Goal: Task Accomplishment & Management: Complete application form

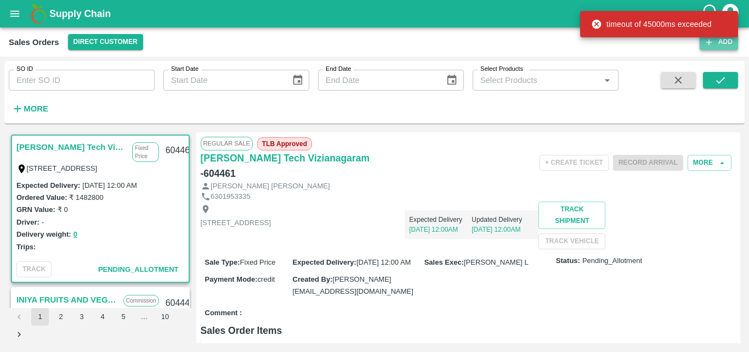
click at [727, 44] on button "Add" at bounding box center [719, 42] width 38 height 16
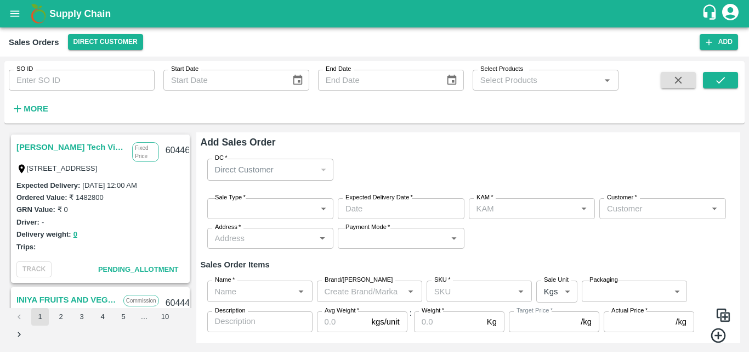
type input "[PERSON_NAME] M"
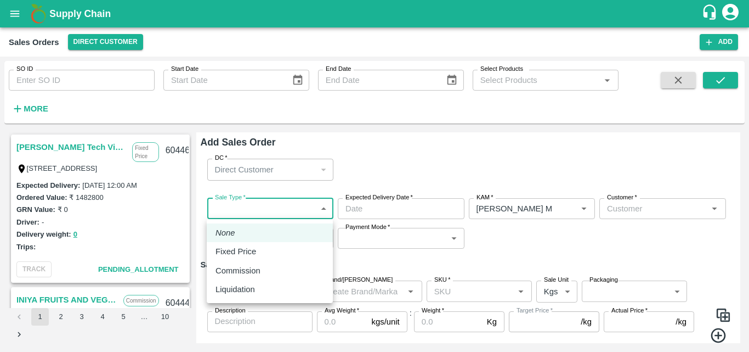
click at [254, 205] on body "Supply Chain Sales Orders Direct Customer Add SO ID SO ID Start Date Start Date…" at bounding box center [374, 176] width 749 height 352
click at [245, 270] on p "Commission" at bounding box center [238, 270] width 45 height 12
type input "2"
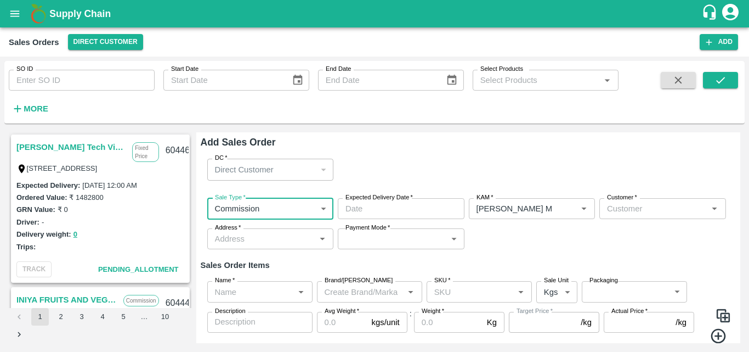
type input "DD/MM/YYYY hh:mm aa"
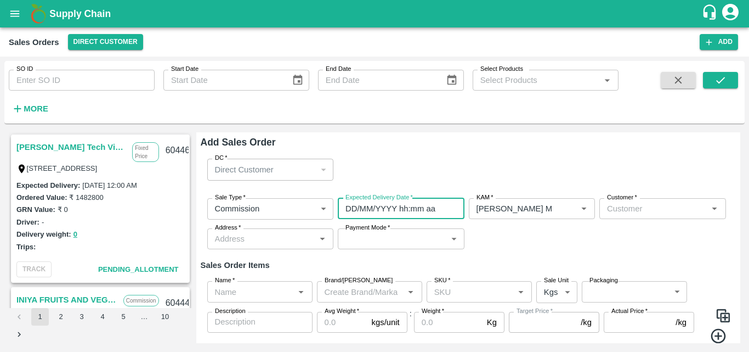
click at [375, 210] on input "DD/MM/YYYY hh:mm aa" at bounding box center [397, 208] width 119 height 21
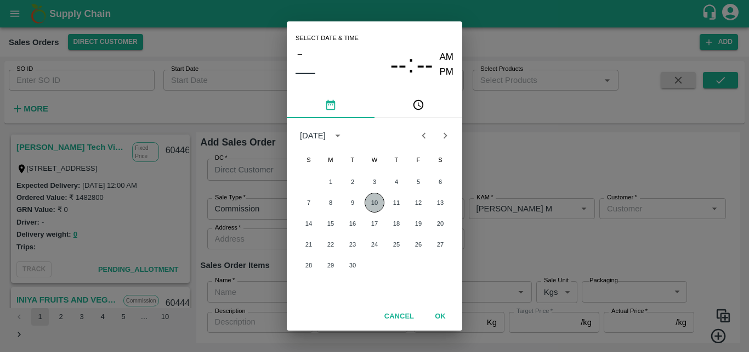
click at [375, 203] on button "10" at bounding box center [375, 202] width 20 height 20
type input "[DATE] 12:00 AM"
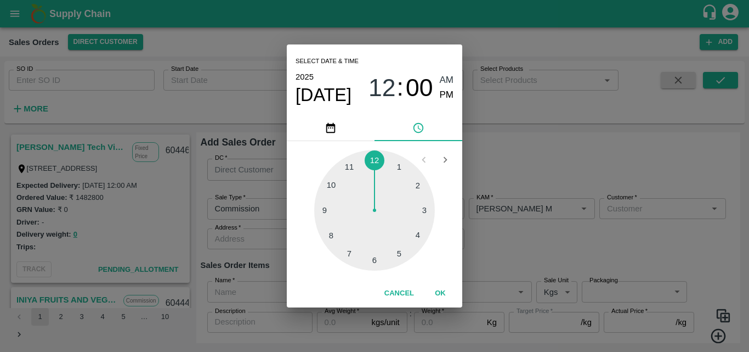
click at [434, 284] on button "OK" at bounding box center [440, 293] width 35 height 19
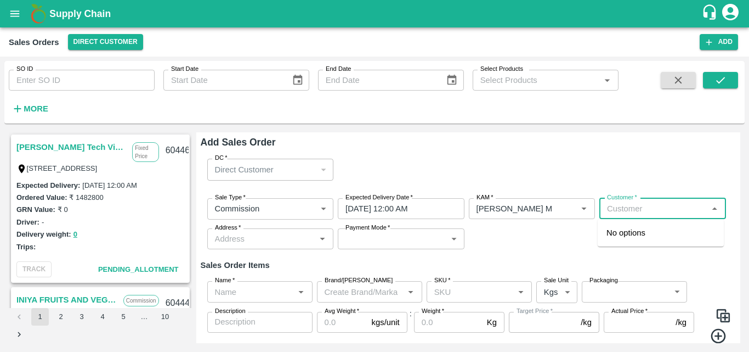
click at [634, 214] on input "Customer   *" at bounding box center [654, 208] width 102 height 14
click at [630, 228] on p "Green Spices Hut" at bounding box center [639, 232] width 64 height 12
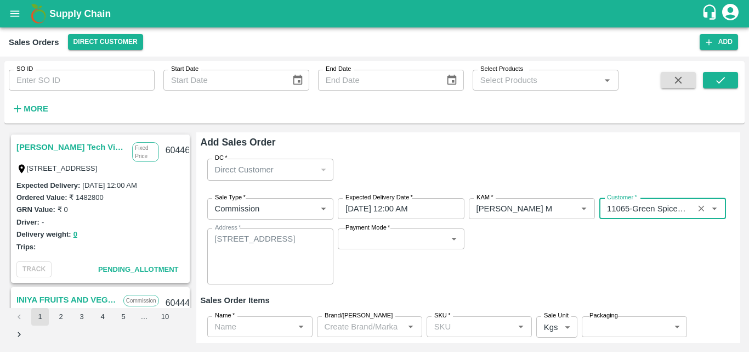
type input "11065-Green Spices Hut"
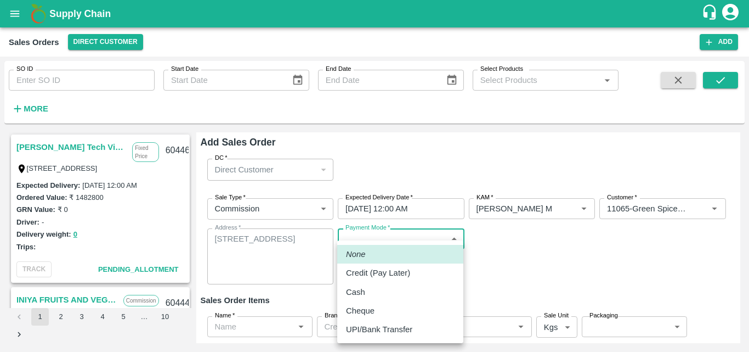
click at [362, 245] on body "Supply Chain Sales Orders Direct Customer Add SO ID SO ID Start Date Start Date…" at bounding box center [374, 176] width 749 height 352
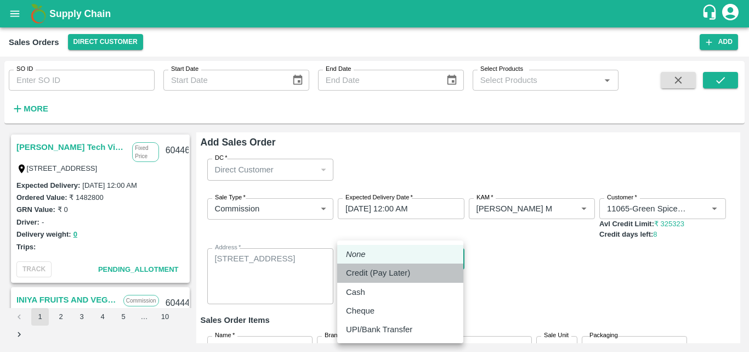
click at [370, 268] on p "Credit (Pay Later)" at bounding box center [378, 273] width 64 height 12
type input "credit"
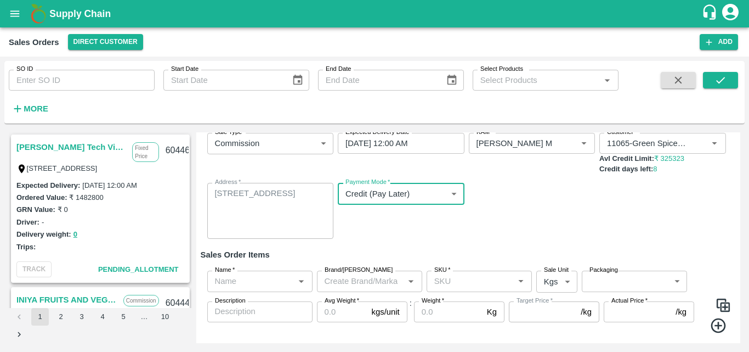
scroll to position [91, 0]
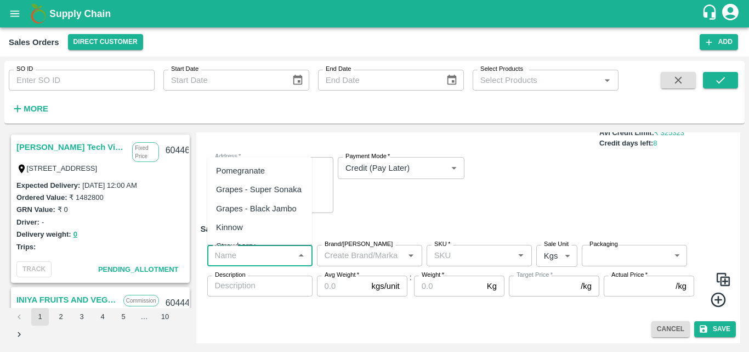
click at [256, 257] on input "Name   *" at bounding box center [251, 255] width 81 height 14
click at [265, 167] on div "Pomegranate" at bounding box center [259, 170] width 105 height 19
type input "Pomegranate"
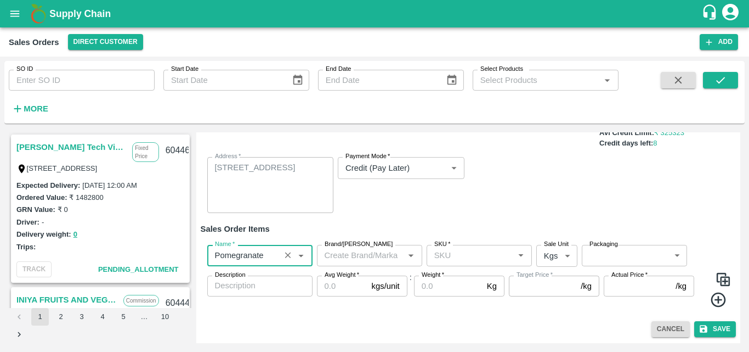
click at [366, 256] on input "Brand/[PERSON_NAME]" at bounding box center [360, 255] width 81 height 14
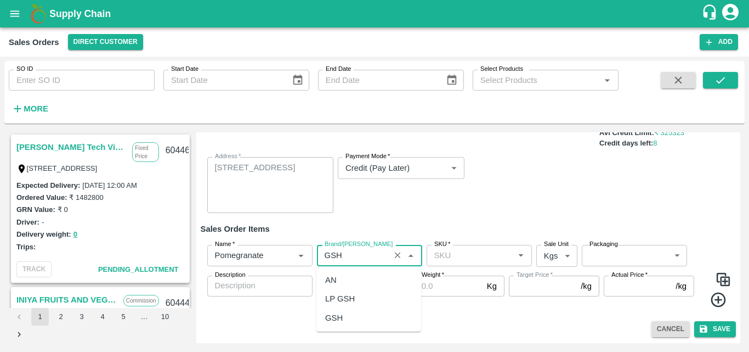
click at [345, 320] on div "GSH" at bounding box center [368, 317] width 105 height 19
type input "GSH"
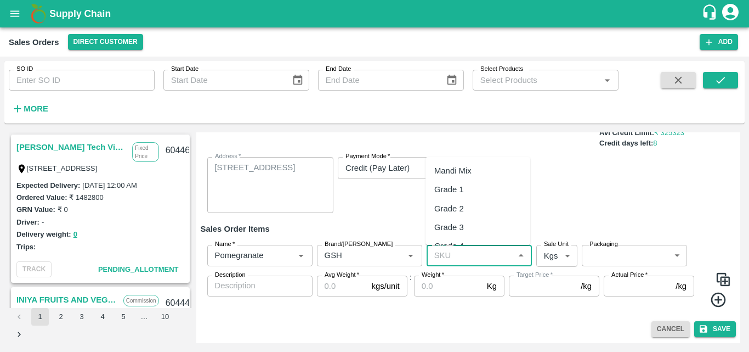
click at [472, 258] on input "SKU   *" at bounding box center [470, 255] width 81 height 14
type input "s"
type input "p"
click at [484, 174] on div "KA-PRM-100-150" at bounding box center [466, 171] width 64 height 12
type input "KA-PRM-100-150"
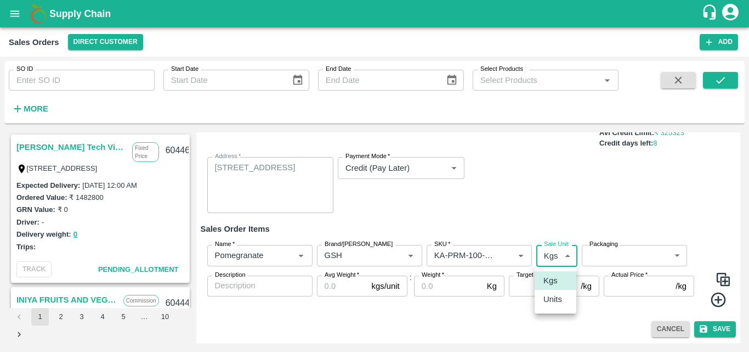
click at [566, 259] on body "Supply Chain Sales Orders Direct Customer Add SO ID SO ID Start Date Start Date…" at bounding box center [374, 176] width 749 height 352
click at [566, 298] on div "Units" at bounding box center [555, 299] width 24 height 12
type input "2"
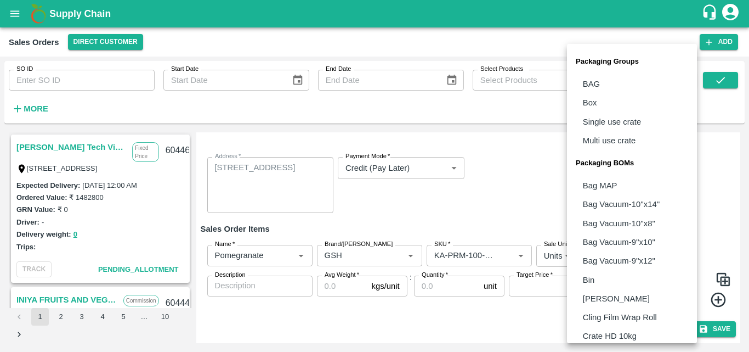
click at [605, 259] on body "Supply Chain Sales Orders Direct Customer Add SO ID SO ID Start Date Start Date…" at bounding box center [374, 176] width 749 height 352
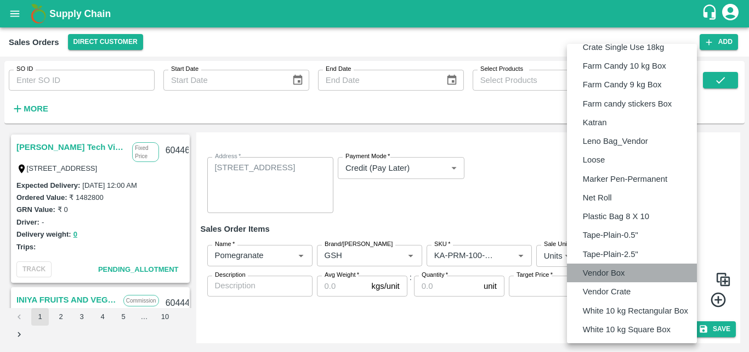
click at [604, 268] on p "Vendor Box" at bounding box center [604, 273] width 42 height 12
type input "BOM/276"
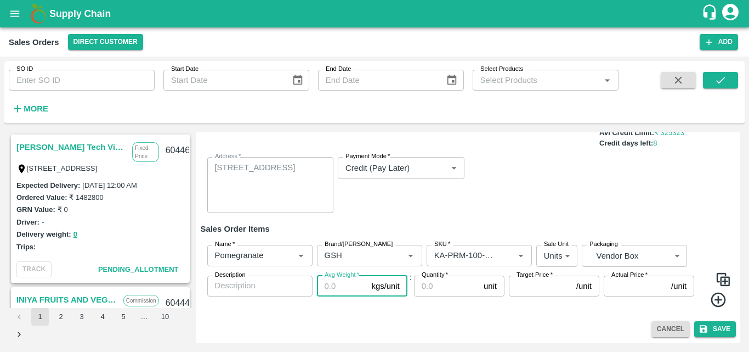
click at [339, 290] on input "Avg Weight   *" at bounding box center [342, 285] width 50 height 21
type input "9.5"
click at [435, 287] on input "Quantity   *" at bounding box center [446, 285] width 65 height 21
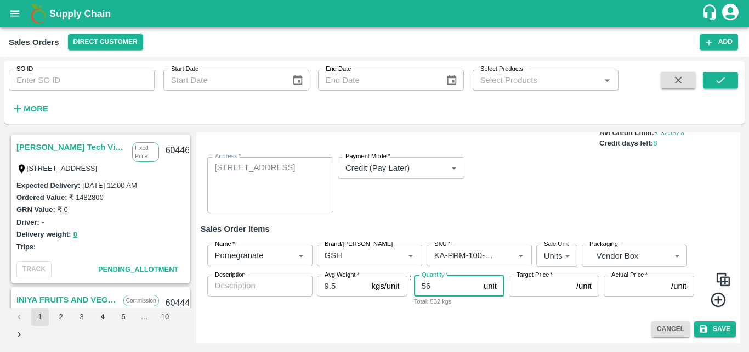
type input "56"
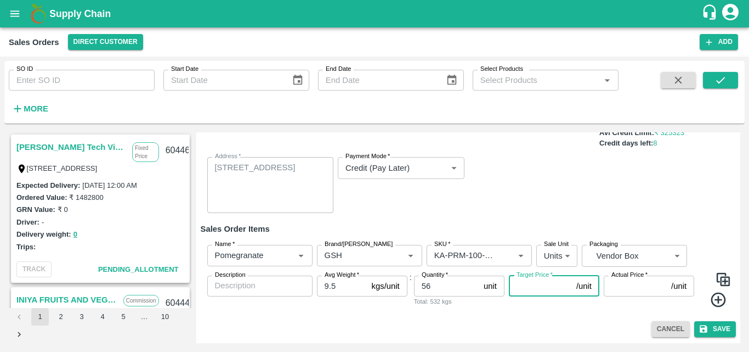
click at [526, 289] on input "Target Price   *" at bounding box center [540, 285] width 63 height 21
type input "400"
click at [609, 294] on input "Actual Price   *" at bounding box center [635, 285] width 63 height 21
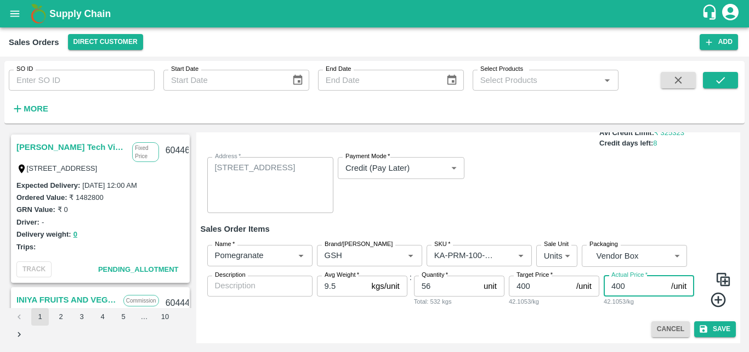
type input "400"
click at [716, 298] on icon at bounding box center [718, 299] width 15 height 15
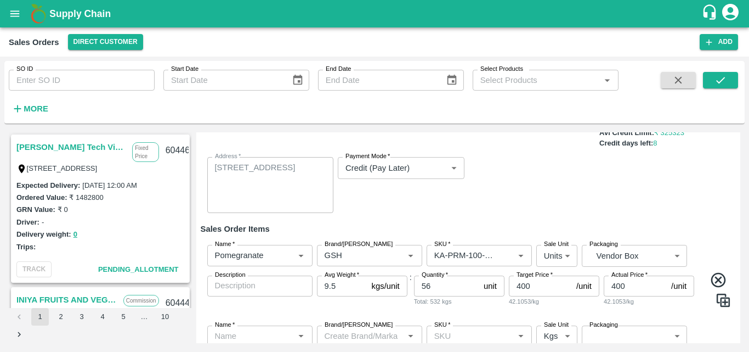
click at [693, 209] on div "Sale Type   * Commission 2 Sale Type Expected Delivery Date   * [DATE] 12:00 AM…" at bounding box center [469, 160] width 536 height 124
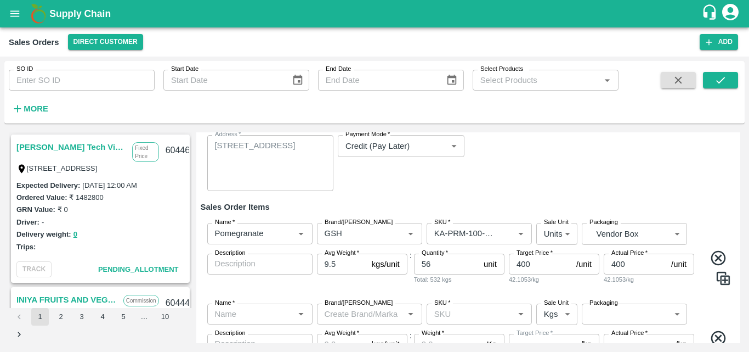
scroll to position [192, 0]
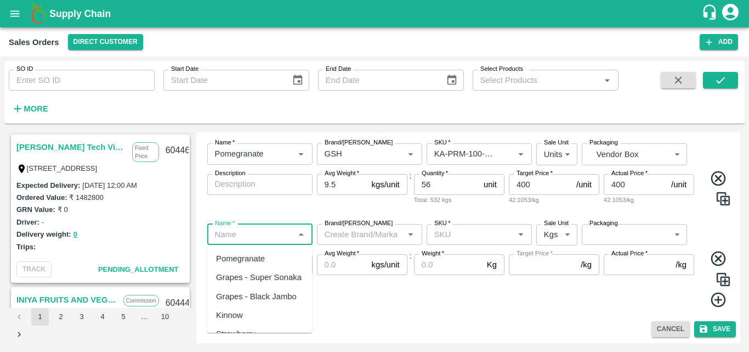
click at [255, 235] on input "Name   *" at bounding box center [251, 234] width 81 height 14
click at [237, 259] on div "Pomegranate" at bounding box center [240, 258] width 49 height 12
type input "Pomegranate"
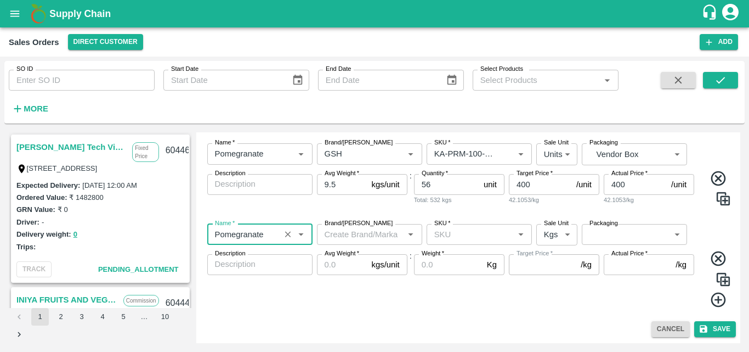
click at [348, 240] on input "Brand/[PERSON_NAME]" at bounding box center [360, 234] width 81 height 14
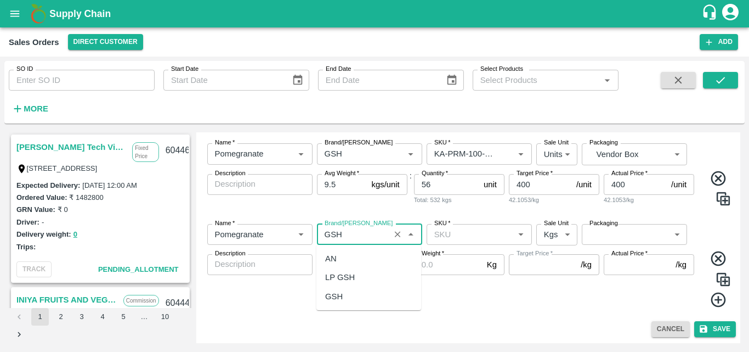
click at [341, 301] on div "GSH" at bounding box center [334, 296] width 18 height 12
type input "GSH"
click at [455, 238] on input "SKU   *" at bounding box center [470, 234] width 81 height 14
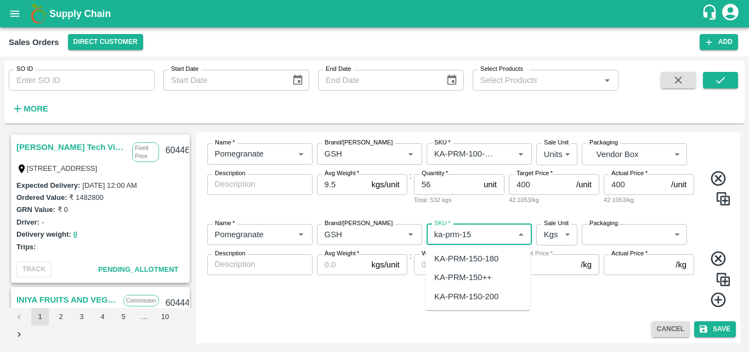
click at [480, 263] on div "KA-PRM-150-180" at bounding box center [466, 258] width 64 height 12
type input "KA-PRM-150-180"
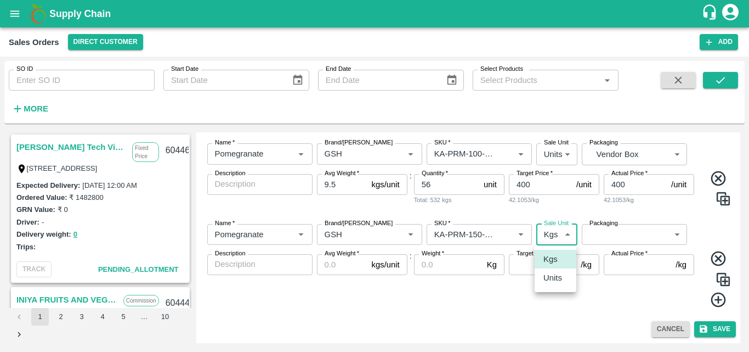
click at [554, 243] on body "Supply Chain Sales Orders Direct Customer Add SO ID SO ID Start Date Start Date…" at bounding box center [374, 176] width 749 height 352
click at [553, 283] on p "Units" at bounding box center [552, 277] width 19 height 12
type input "2"
click at [630, 235] on body "Supply Chain Sales Orders Direct Customer Add SO ID SO ID Start Date Start Date…" at bounding box center [374, 176] width 749 height 352
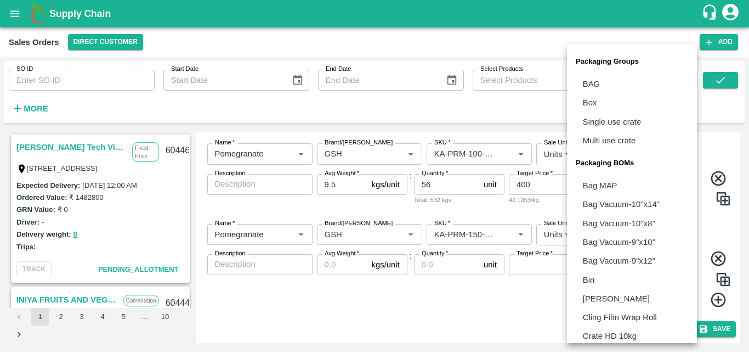
scroll to position [308, 0]
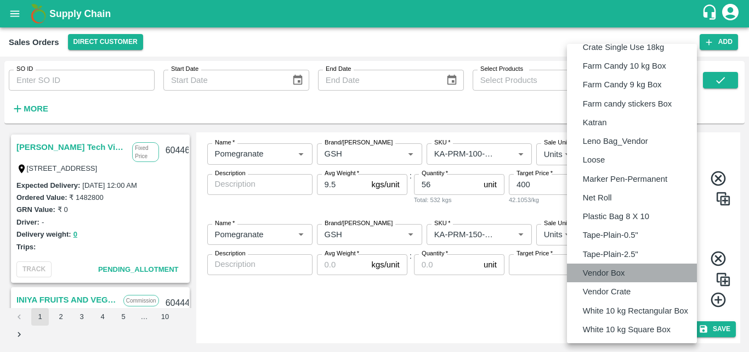
click at [600, 273] on p "Vendor Box" at bounding box center [604, 273] width 42 height 12
type input "BOM/276"
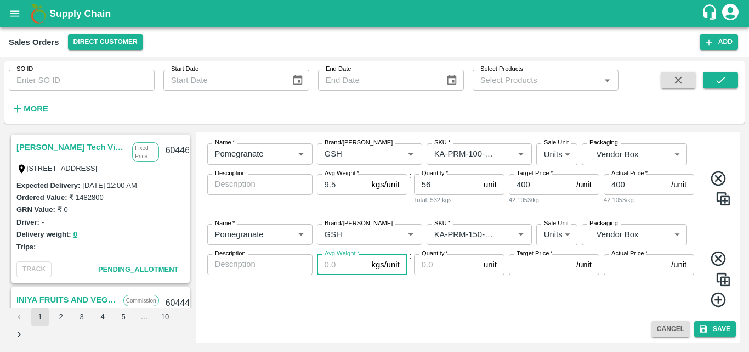
click at [333, 267] on input "Avg Weight   *" at bounding box center [342, 264] width 50 height 21
type input "9.5"
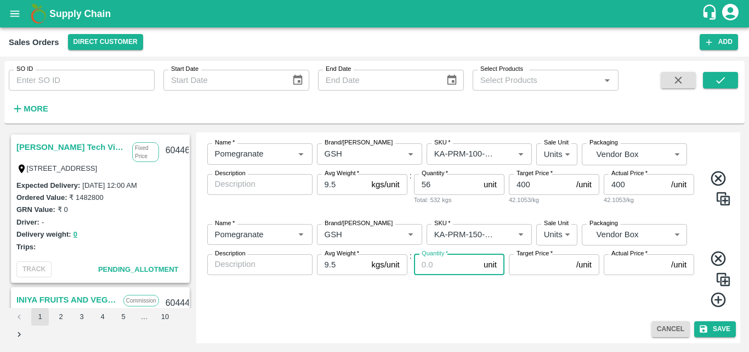
click at [445, 263] on input "Quantity   *" at bounding box center [446, 264] width 65 height 21
type input "57"
click at [557, 269] on input "Target Price   *" at bounding box center [540, 264] width 63 height 21
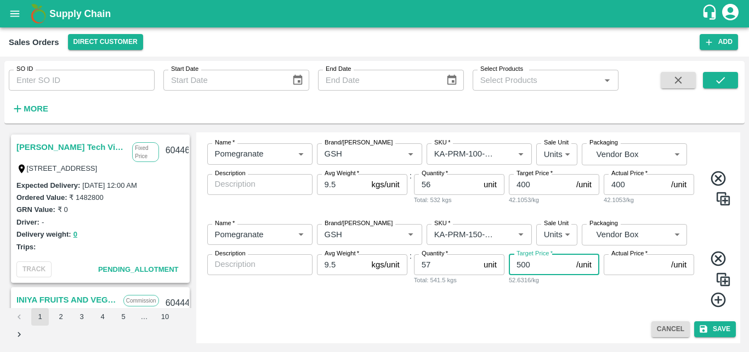
type input "500"
click at [613, 267] on input "Actual Price   *" at bounding box center [635, 264] width 63 height 21
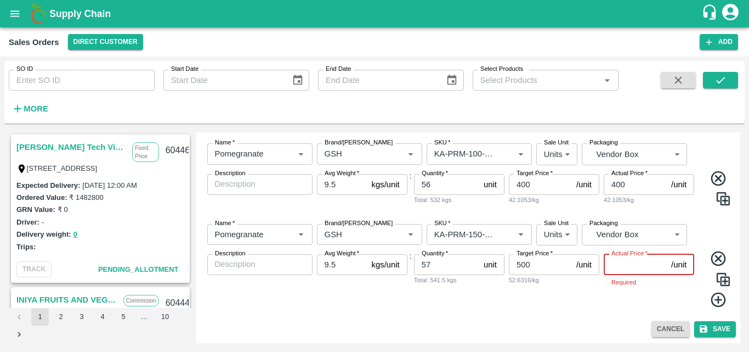
click at [636, 265] on input "Actual Price   *" at bounding box center [635, 264] width 63 height 21
type input "500"
click at [715, 307] on icon at bounding box center [718, 299] width 15 height 15
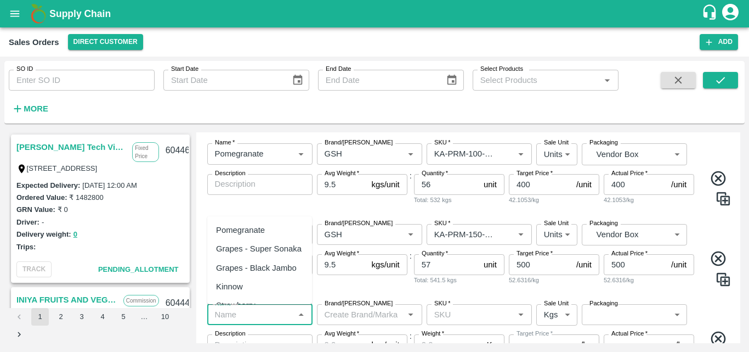
click at [280, 314] on input "Name   *" at bounding box center [251, 314] width 81 height 14
click at [264, 234] on div "Pomegranate" at bounding box center [240, 230] width 49 height 12
type input "Pomegranate"
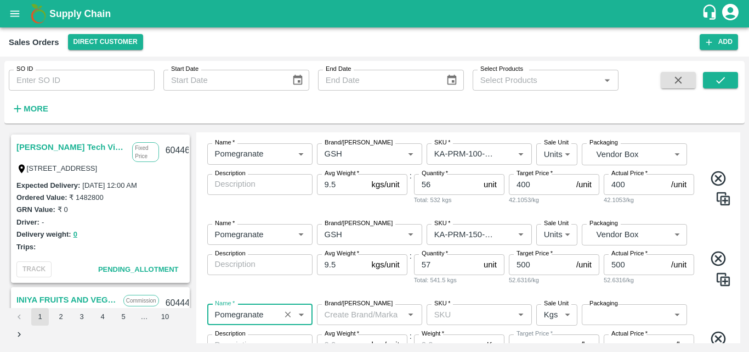
click at [370, 319] on input "Brand/[PERSON_NAME]" at bounding box center [360, 314] width 81 height 14
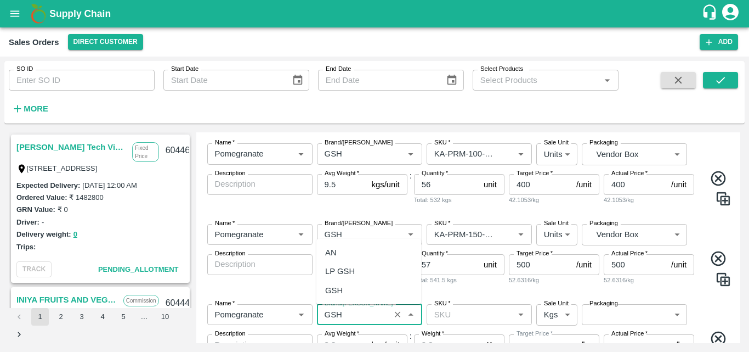
click at [362, 288] on div "GSH" at bounding box center [368, 290] width 105 height 19
type input "GSH"
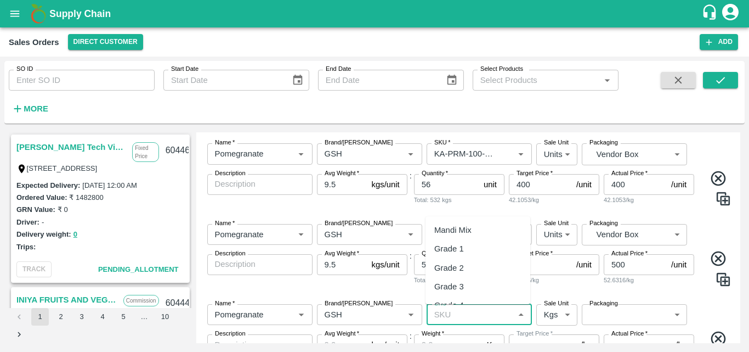
click at [472, 316] on input "SKU   *" at bounding box center [470, 314] width 81 height 14
click at [505, 235] on div "KA-PRM-180-220" at bounding box center [478, 233] width 105 height 19
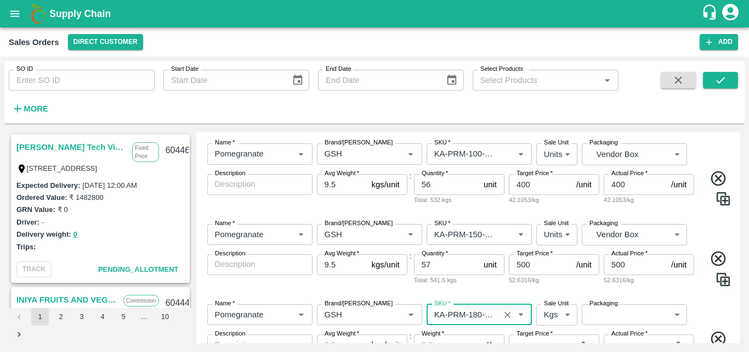
type input "KA-PRM-180-220"
click at [556, 311] on body "Supply Chain Sales Orders Direct Customer Add SO ID SO ID Start Date Start Date…" at bounding box center [374, 176] width 749 height 352
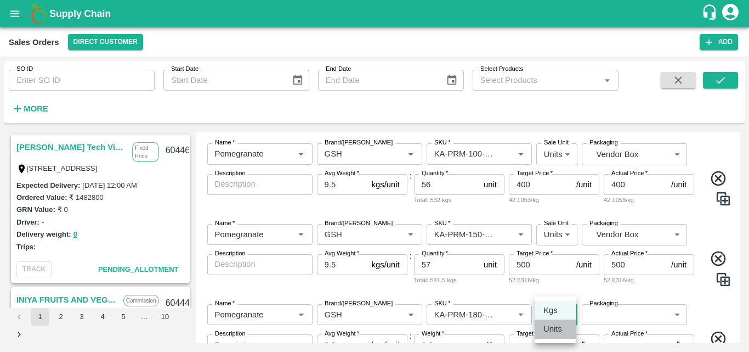
click at [554, 334] on p "Units" at bounding box center [552, 328] width 19 height 12
type input "2"
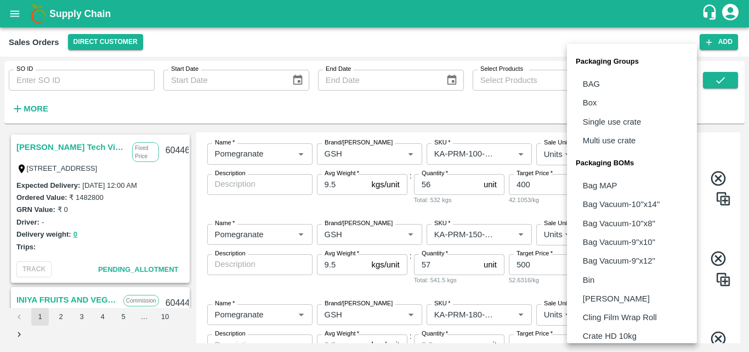
click at [650, 318] on body "Supply Chain Sales Orders Direct Customer Add SO ID SO ID Start Date Start Date…" at bounding box center [374, 176] width 749 height 352
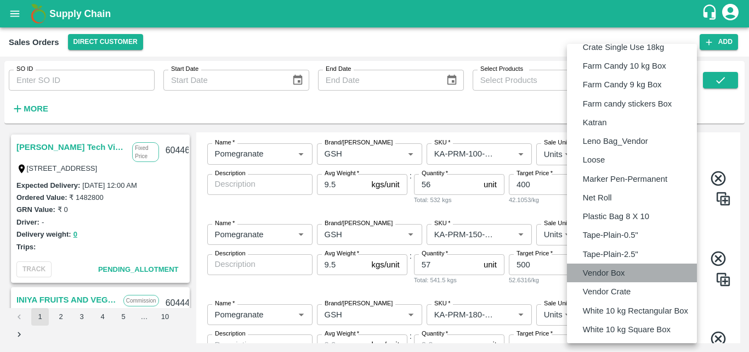
click at [627, 275] on li "Vendor Box" at bounding box center [632, 272] width 130 height 19
type input "BOM/276"
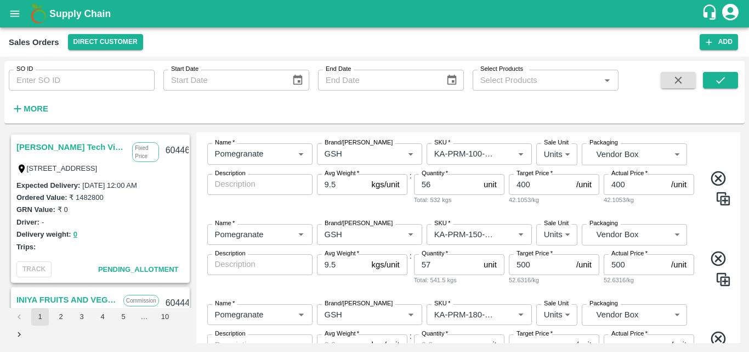
click at [718, 307] on div "Name   * Name   * Brand/[PERSON_NAME]/[PERSON_NAME]   * SKU   * Sale Unit Units…" at bounding box center [469, 345] width 536 height 101
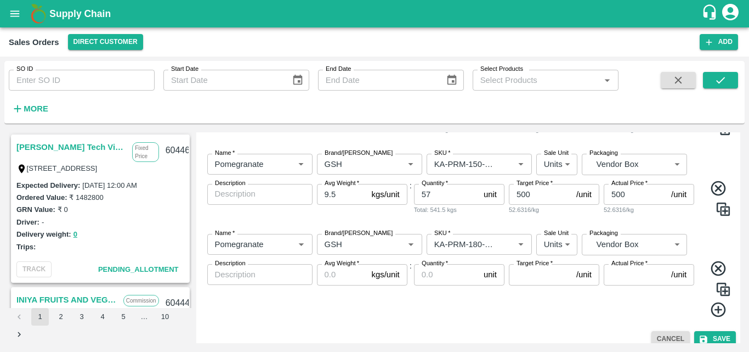
scroll to position [273, 0]
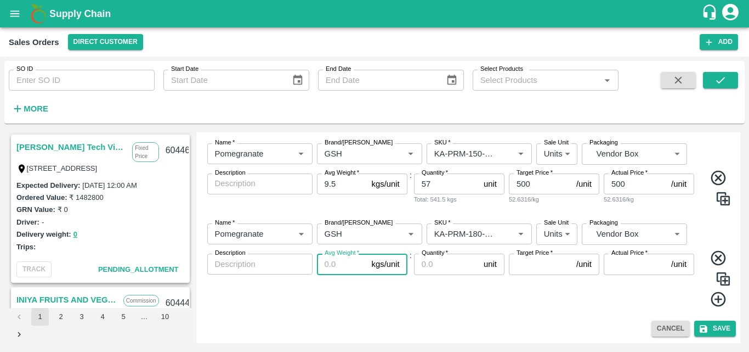
click at [338, 265] on input "Avg Weight   *" at bounding box center [342, 263] width 50 height 21
type input "9.5"
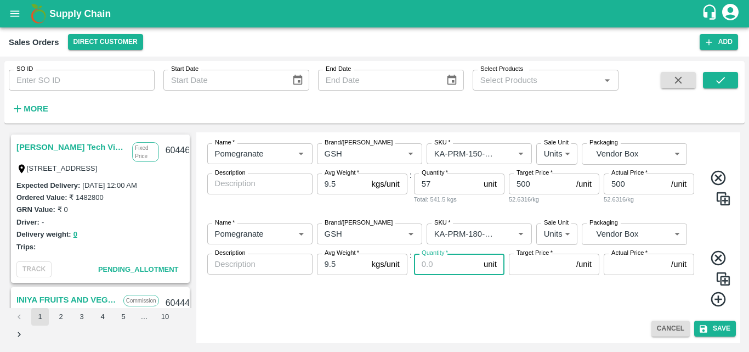
click at [437, 267] on input "Quantity   *" at bounding box center [446, 263] width 65 height 21
type input "56"
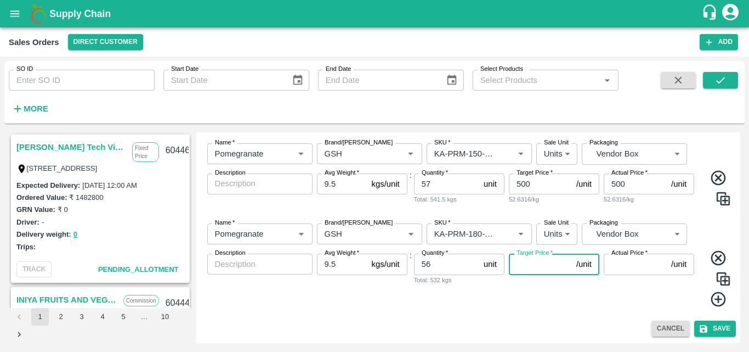
click at [556, 264] on input "Target Price   *" at bounding box center [540, 263] width 63 height 21
type input "600"
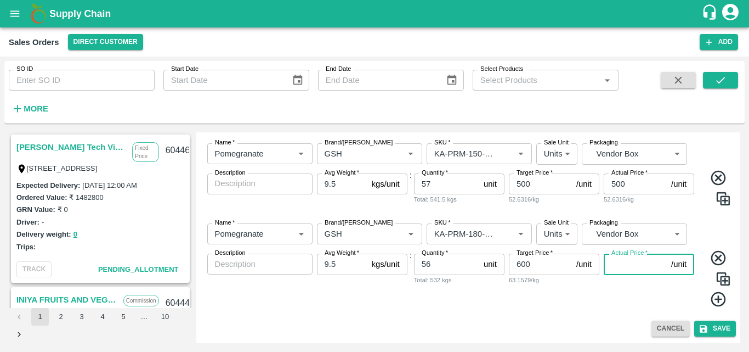
click at [615, 270] on input "Actual Price   *" at bounding box center [635, 263] width 63 height 21
type input "600"
click at [715, 300] on icon at bounding box center [719, 299] width 18 height 18
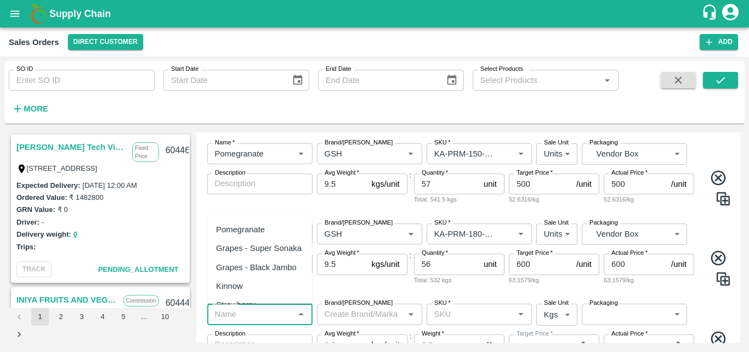
click at [272, 316] on input "Name   *" at bounding box center [251, 314] width 81 height 14
click at [270, 227] on div "Pomegranate" at bounding box center [259, 229] width 105 height 19
type input "Pomegranate"
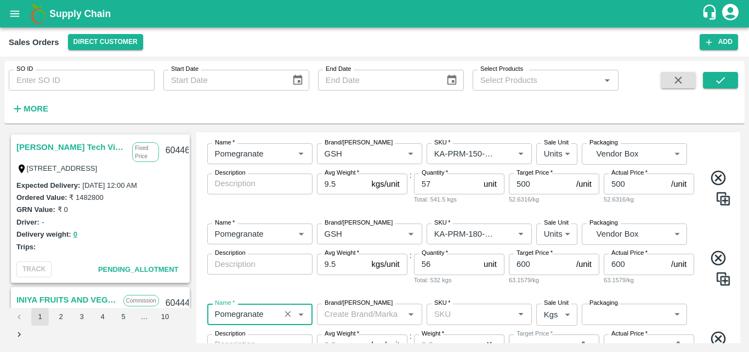
click at [359, 311] on input "Brand/[PERSON_NAME]" at bounding box center [360, 314] width 81 height 14
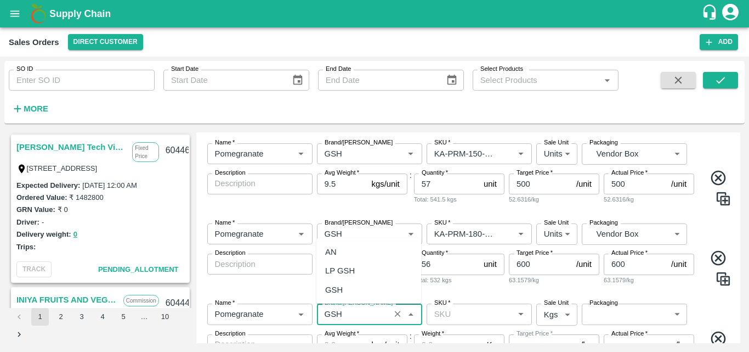
click at [349, 293] on div "GSH" at bounding box center [368, 289] width 105 height 19
type input "GSH"
click at [475, 312] on input "SKU   *" at bounding box center [470, 314] width 81 height 14
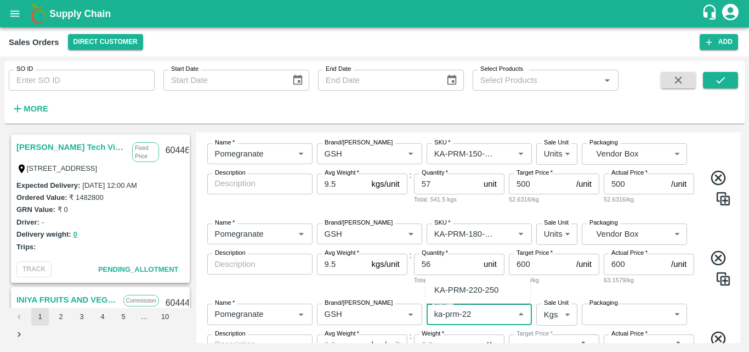
drag, startPoint x: 485, startPoint y: 291, endPoint x: 560, endPoint y: 319, distance: 80.7
click at [560, 319] on body "Supply Chain Sales Orders Direct Customer Add SO ID SO ID Start Date Start Date…" at bounding box center [374, 176] width 749 height 352
type input "ka-prm-22"
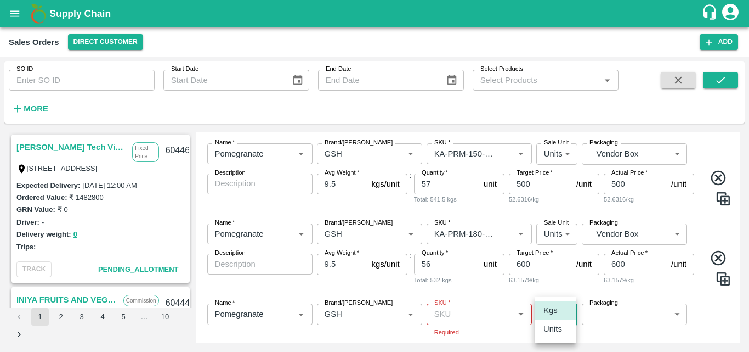
click at [560, 319] on body "Supply Chain Sales Orders Direct Customer Add SO ID SO ID Start Date Start Date…" at bounding box center [374, 176] width 749 height 352
click at [562, 338] on li "Units" at bounding box center [556, 328] width 42 height 19
type input "2"
click at [494, 314] on input "SKU   *" at bounding box center [470, 314] width 81 height 14
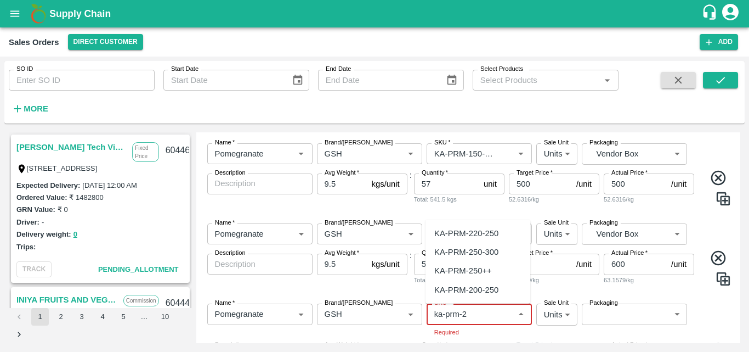
click at [492, 236] on div "KA-PRM-220-250" at bounding box center [466, 233] width 64 height 12
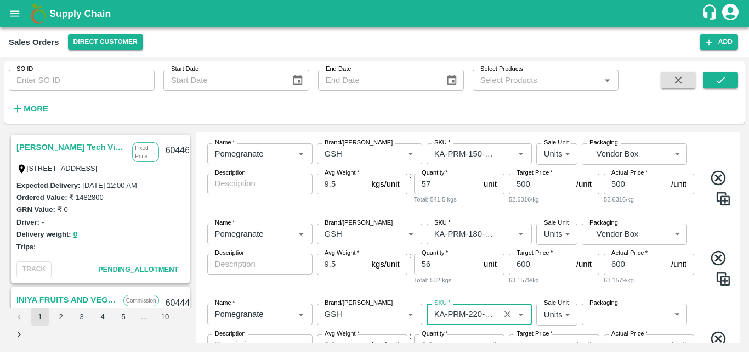
type input "KA-PRM-220-250"
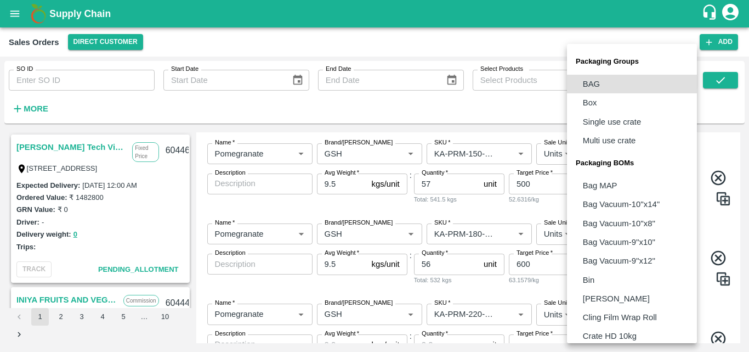
click at [611, 320] on body "Supply Chain Sales Orders Direct Customer Add SO ID SO ID Start Date Start Date…" at bounding box center [374, 176] width 749 height 352
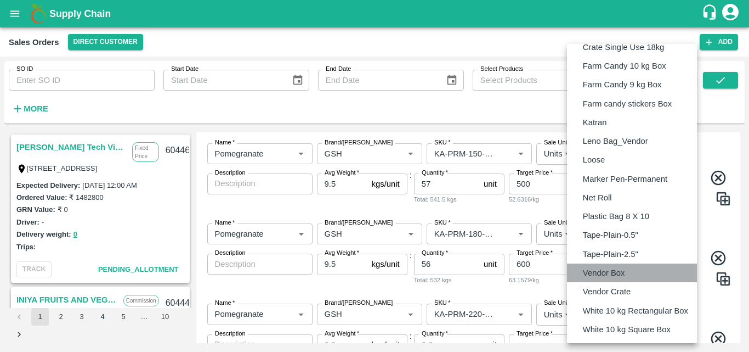
click at [618, 274] on p "Vendor Box" at bounding box center [604, 273] width 42 height 12
type input "BOM/276"
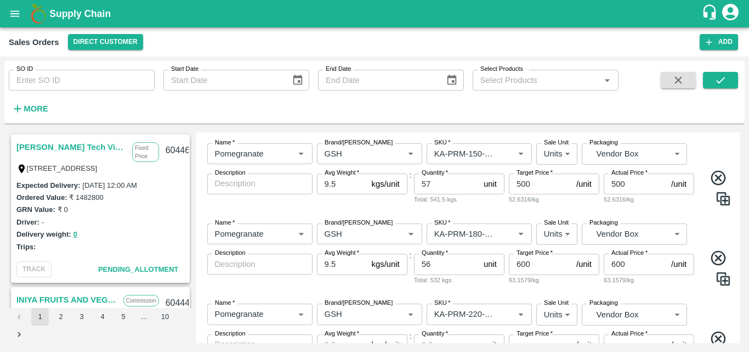
click at [686, 288] on div "Name   * Name   * Brand/[PERSON_NAME]/[PERSON_NAME]   * SKU   * Sale Unit Units…" at bounding box center [469, 254] width 536 height 80
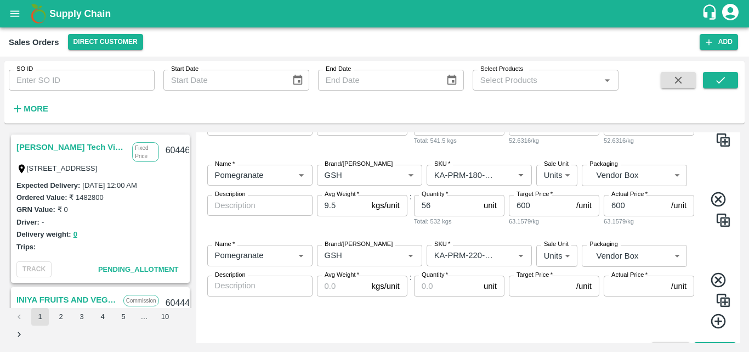
scroll to position [353, 0]
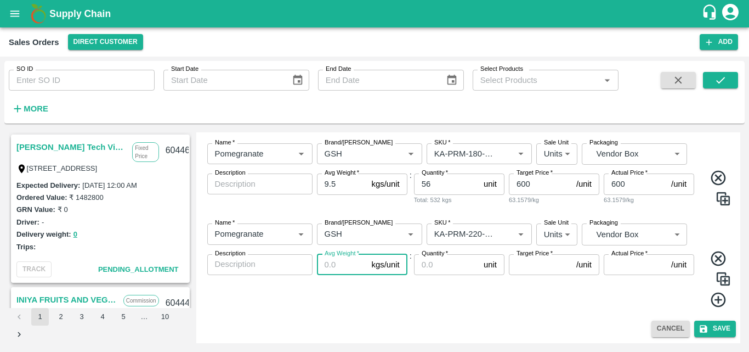
click at [333, 272] on input "Avg Weight   *" at bounding box center [342, 264] width 50 height 21
type input "9.5"
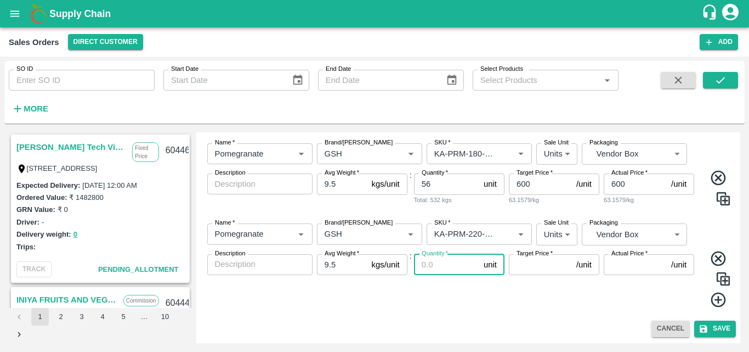
click at [423, 273] on input "Quantity   *" at bounding box center [446, 264] width 65 height 21
type input "35"
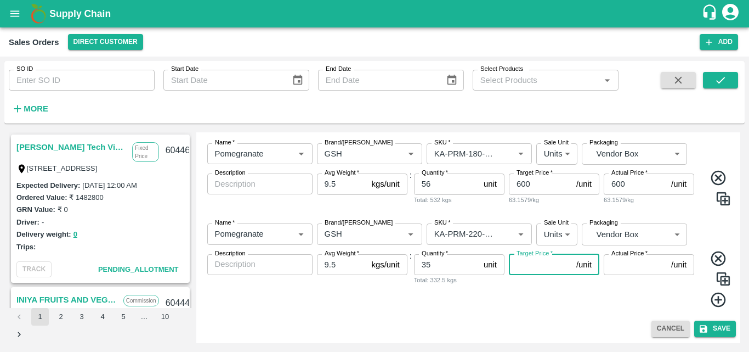
click at [549, 267] on input "Target Price   *" at bounding box center [540, 264] width 63 height 21
type input "700"
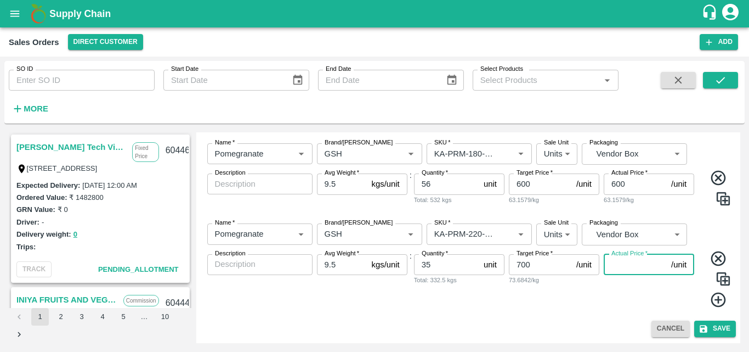
click at [615, 267] on input "Actual Price   *" at bounding box center [635, 264] width 63 height 21
type input "700"
click at [718, 302] on icon at bounding box center [719, 300] width 18 height 18
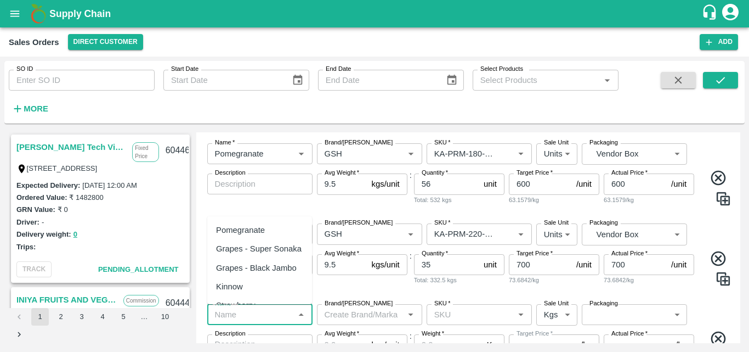
click at [262, 315] on input "Name   *" at bounding box center [251, 314] width 81 height 14
click at [269, 229] on div "Pomegranate" at bounding box center [259, 229] width 105 height 19
type input "Pomegranate"
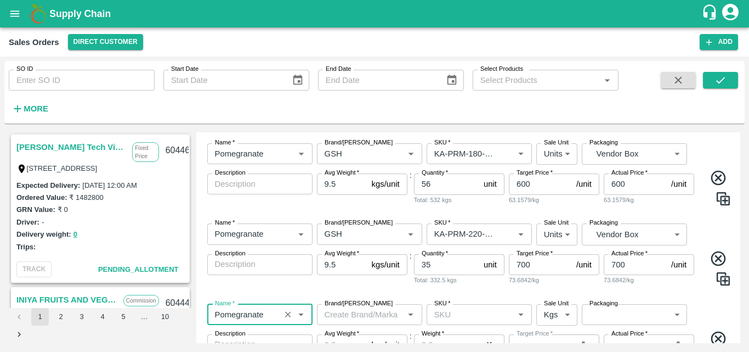
click at [346, 318] on input "Brand/[PERSON_NAME]" at bounding box center [360, 314] width 81 height 14
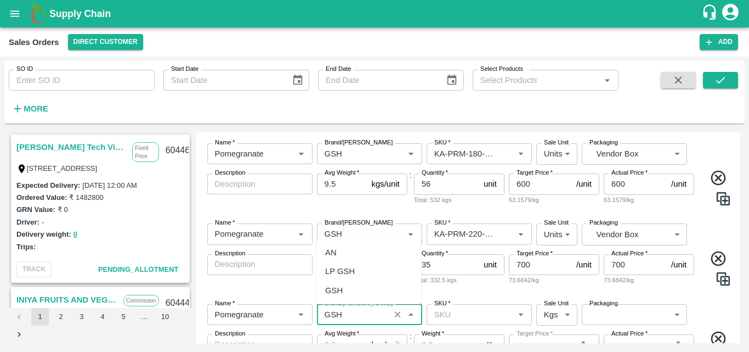
click at [358, 285] on div "GSH" at bounding box center [368, 290] width 105 height 19
type input "GSH"
click at [468, 314] on input "SKU   *" at bounding box center [470, 314] width 81 height 14
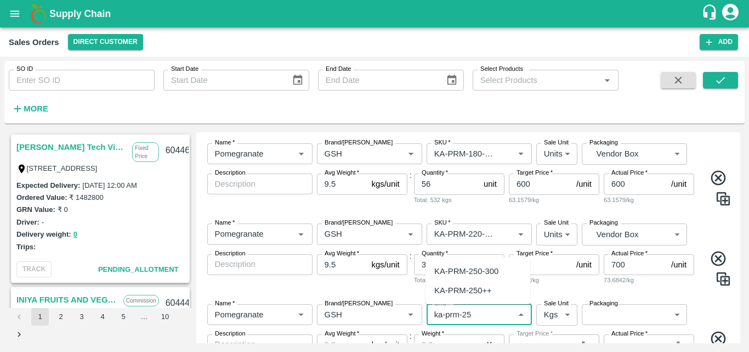
click at [488, 269] on div "KA-PRM-250-300" at bounding box center [466, 271] width 64 height 12
type input "KA-PRM-250-300"
click at [551, 319] on body "Supply Chain Sales Orders Direct Customer Add SO ID SO ID Start Date Start Date…" at bounding box center [374, 176] width 749 height 352
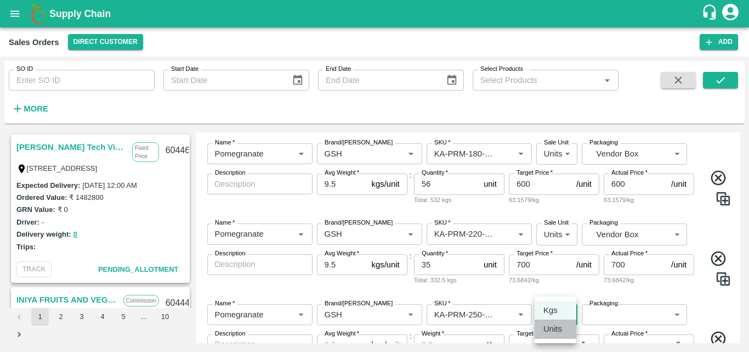
click at [554, 325] on p "Units" at bounding box center [552, 328] width 19 height 12
type input "2"
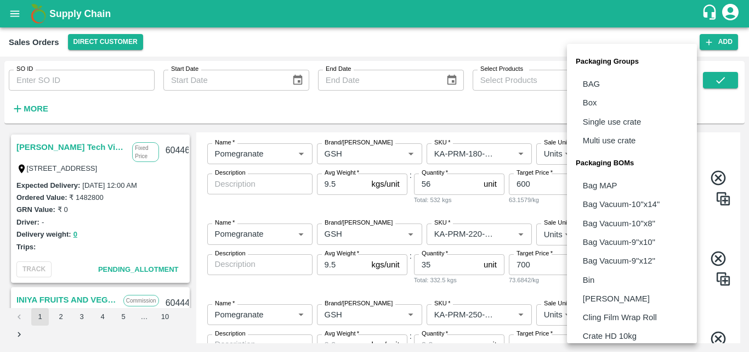
click at [642, 305] on body "Supply Chain Sales Orders Direct Customer Add SO ID SO ID Start Date Start Date…" at bounding box center [374, 176] width 749 height 352
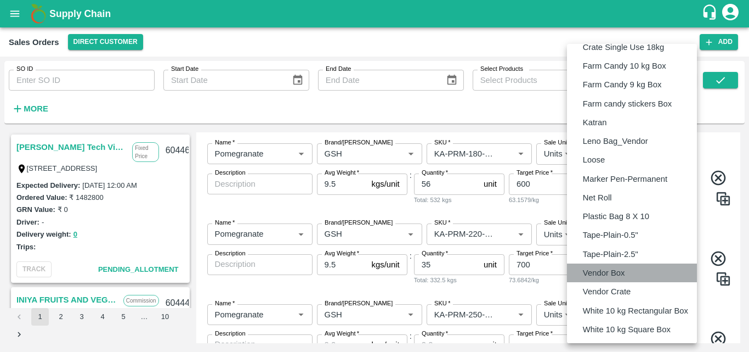
click at [637, 272] on li "Vendor Box" at bounding box center [632, 272] width 130 height 19
type input "BOM/276"
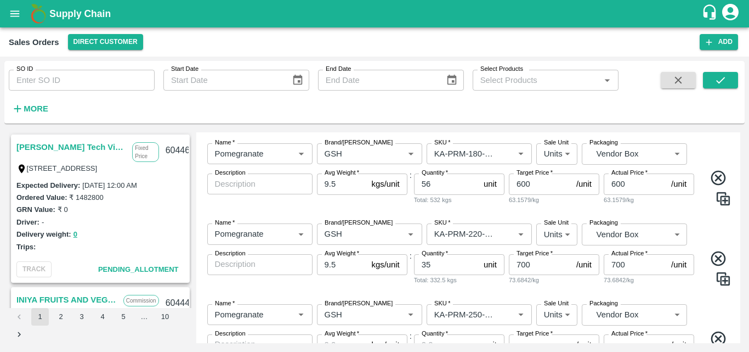
click at [695, 303] on div "Name   * Name   * Brand/[PERSON_NAME]/[PERSON_NAME]   * SKU   * Sale Unit Units…" at bounding box center [469, 345] width 536 height 101
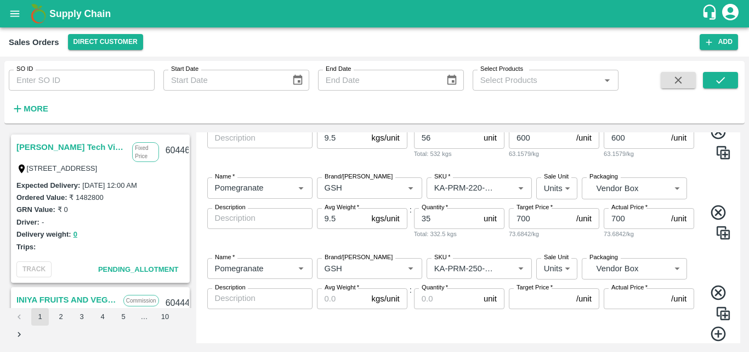
scroll to position [419, 0]
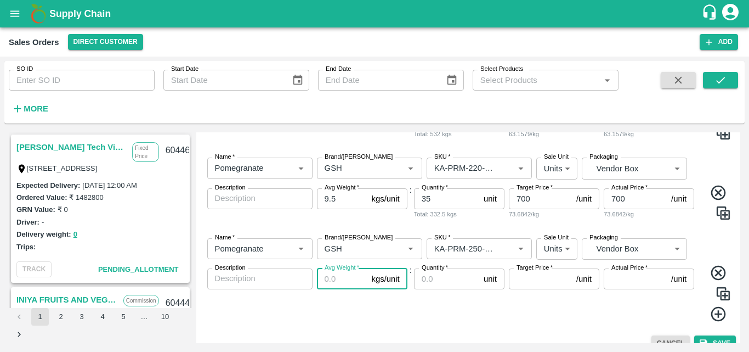
click at [341, 278] on input "Avg Weight   *" at bounding box center [342, 278] width 50 height 21
type input "9.5"
click at [449, 277] on input "Quantity   *" at bounding box center [446, 278] width 65 height 21
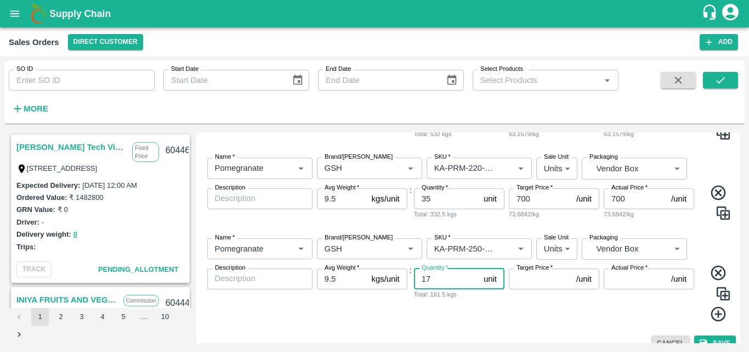
type input "17"
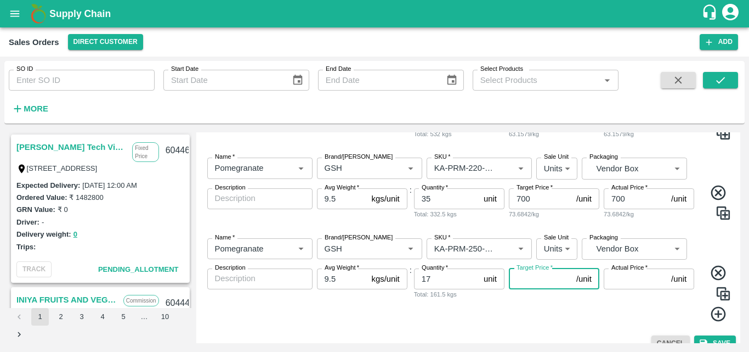
click at [556, 281] on input "Target Price   *" at bounding box center [540, 278] width 63 height 21
type input "800"
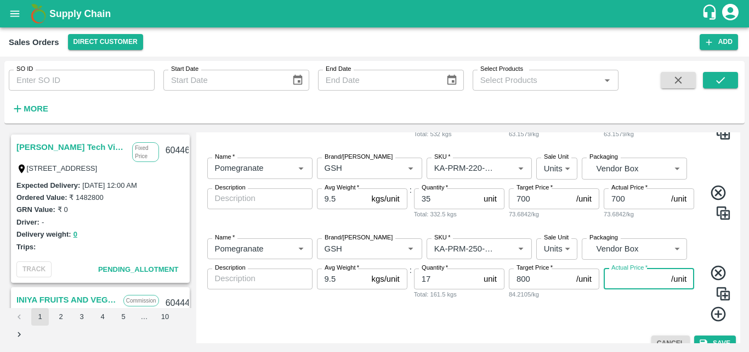
click at [619, 281] on input "Actual Price   *" at bounding box center [635, 278] width 63 height 21
type input "800"
click at [715, 318] on icon at bounding box center [719, 314] width 18 height 18
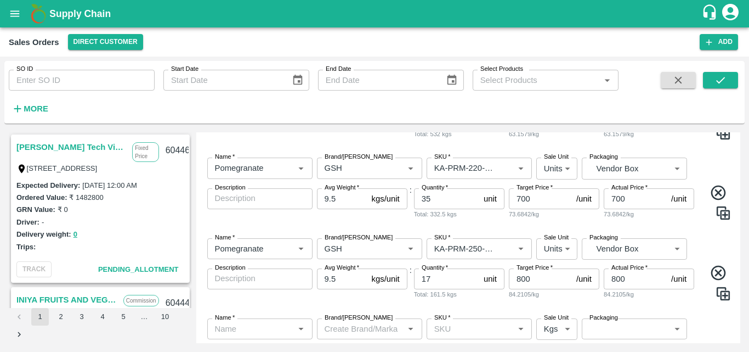
click at [711, 243] on div "Name   * Name   * Brand/[PERSON_NAME]/[PERSON_NAME]   * SKU   * Sale Unit Units…" at bounding box center [469, 269] width 536 height 80
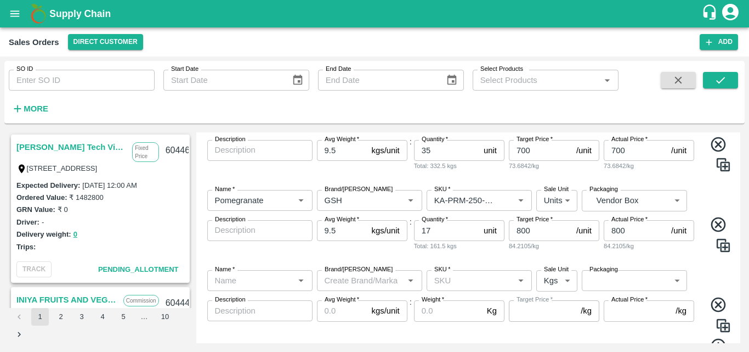
scroll to position [485, 0]
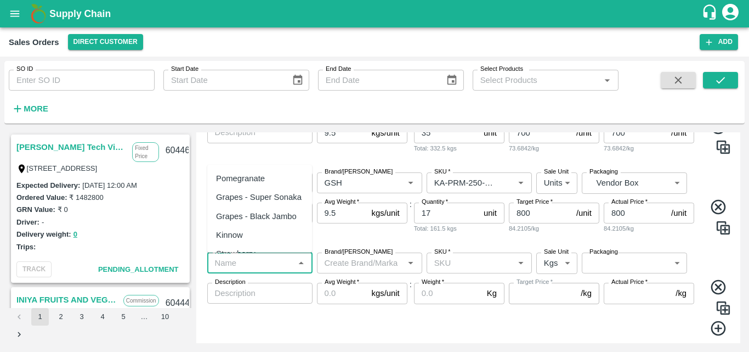
click at [239, 262] on input "Name   *" at bounding box center [251, 263] width 81 height 14
drag, startPoint x: 248, startPoint y: 176, endPoint x: 344, endPoint y: 264, distance: 130.0
click at [344, 264] on body "Supply Chain Sales Orders Direct Customer Add SO ID SO ID Start Date Start Date…" at bounding box center [374, 176] width 749 height 352
click at [344, 264] on input "Brand/[PERSON_NAME]" at bounding box center [360, 263] width 81 height 14
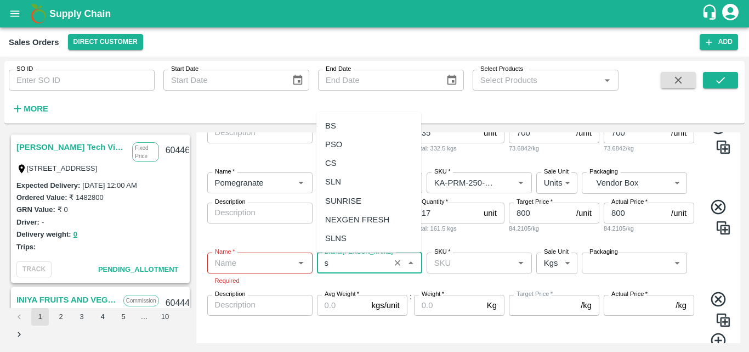
type input "S"
click at [350, 235] on div "GSH" at bounding box center [368, 238] width 105 height 19
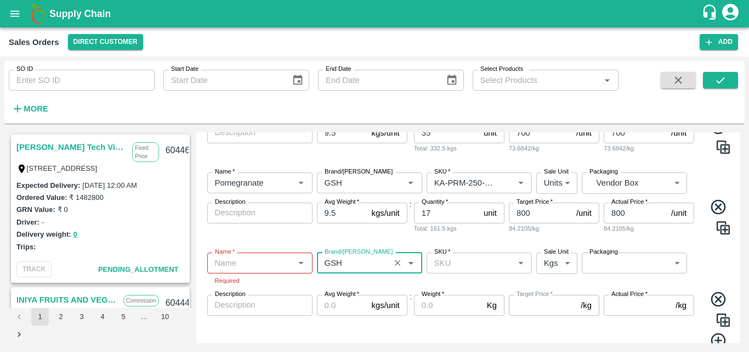
type input "GSH"
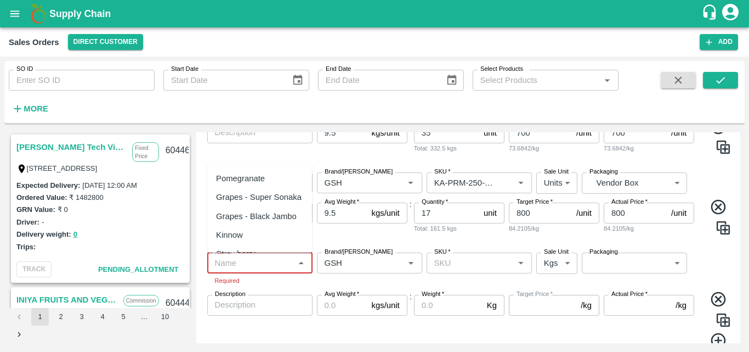
click at [258, 270] on input "Name   *" at bounding box center [251, 263] width 81 height 14
click at [268, 174] on div "Pomegranate" at bounding box center [259, 178] width 105 height 19
type input "Pomegranate"
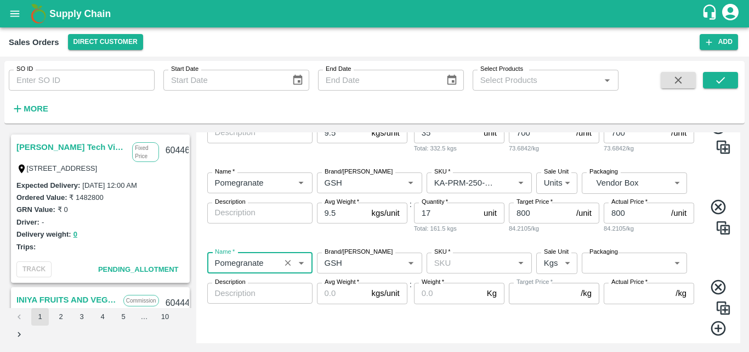
click at [466, 265] on input "SKU   *" at bounding box center [470, 263] width 81 height 14
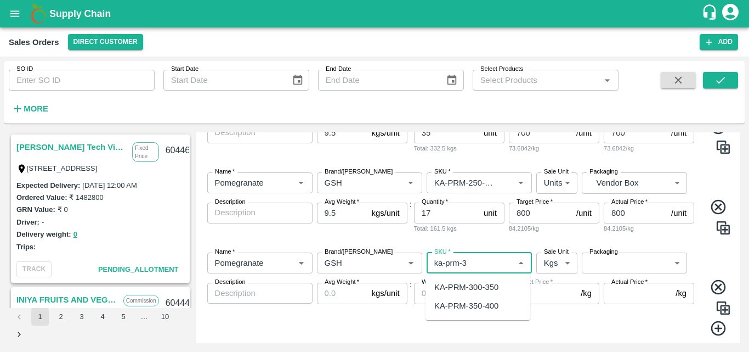
click at [480, 288] on div "KA-PRM-300-350" at bounding box center [466, 287] width 64 height 12
type input "KA-PRM-300-350"
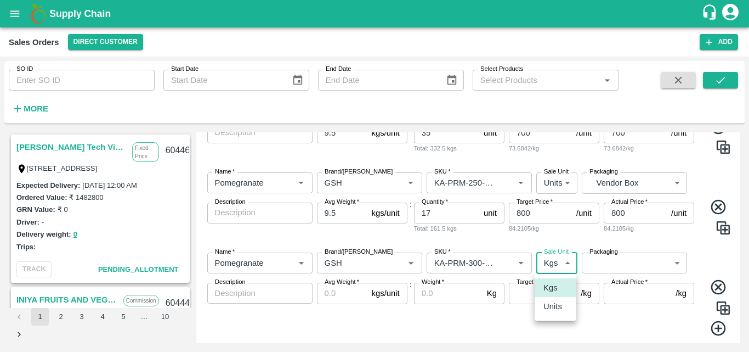
click at [558, 268] on body "Supply Chain Sales Orders Direct Customer Add SO ID SO ID Start Date Start Date…" at bounding box center [374, 176] width 749 height 352
click at [554, 299] on li "Units" at bounding box center [556, 306] width 42 height 19
type input "2"
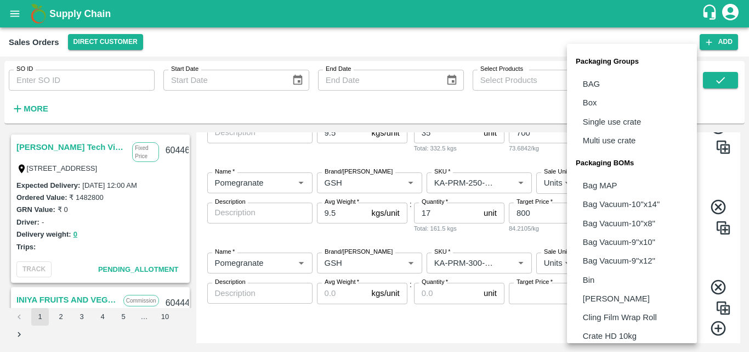
click at [607, 269] on body "Supply Chain Sales Orders Direct Customer Add SO ID SO ID Start Date Start Date…" at bounding box center [374, 176] width 749 height 352
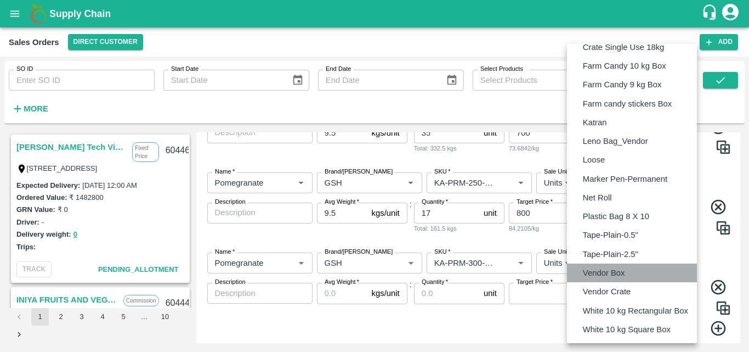
click at [607, 269] on p "Vendor Box" at bounding box center [604, 273] width 42 height 12
type input "BOM/276"
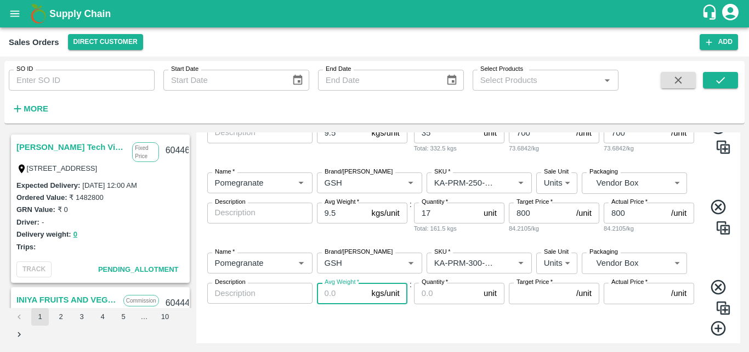
click at [328, 298] on input "Avg Weight   *" at bounding box center [342, 292] width 50 height 21
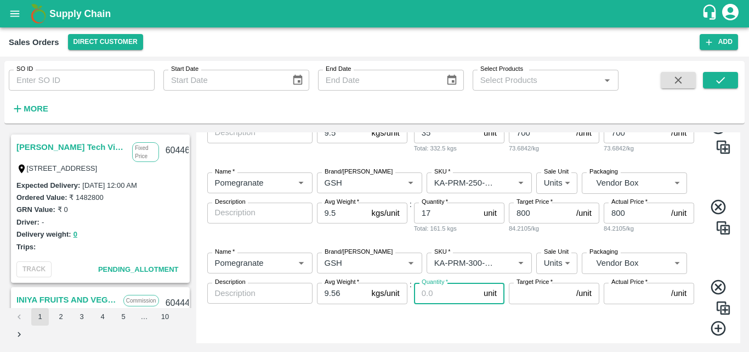
click at [444, 296] on input "Quantity   *" at bounding box center [446, 292] width 65 height 21
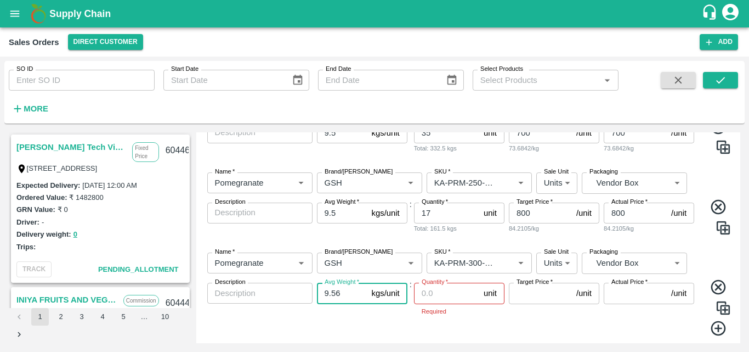
click at [350, 296] on input "9.56" at bounding box center [342, 292] width 50 height 21
type input "9.5"
click at [459, 294] on input "Quantity   *" at bounding box center [446, 292] width 65 height 21
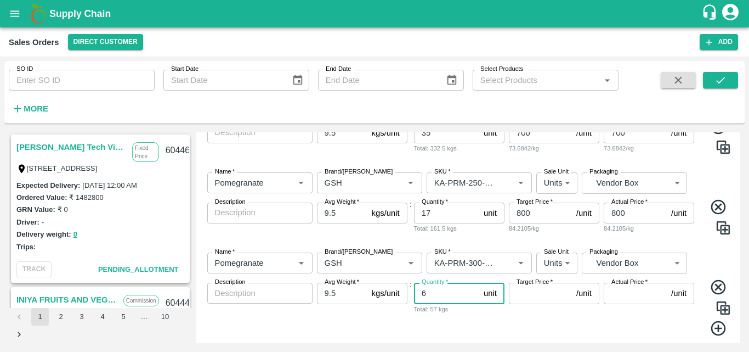
type input "6"
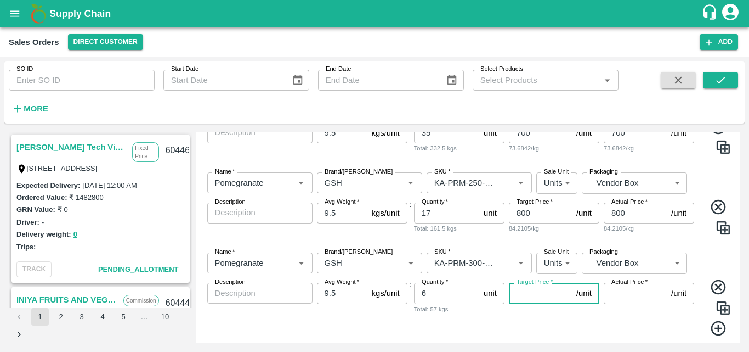
click at [522, 296] on input "Target Price   *" at bounding box center [540, 292] width 63 height 21
type input "900"
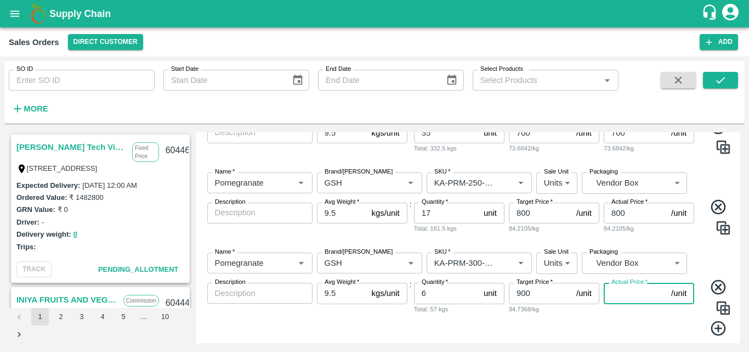
click at [616, 296] on input "Actual Price   *" at bounding box center [635, 292] width 63 height 21
type input "900"
click at [720, 328] on icon at bounding box center [719, 328] width 18 height 18
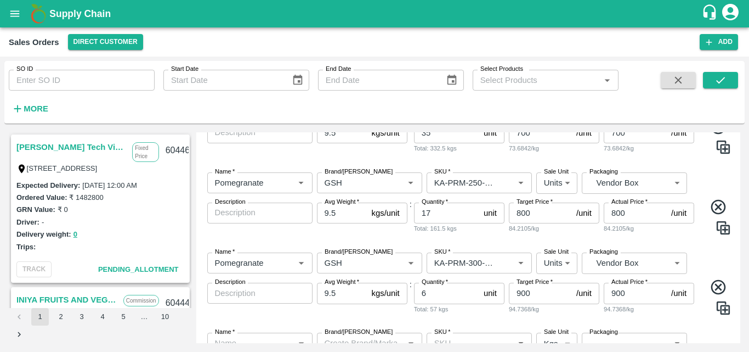
click at [712, 262] on div "Name   * Name   * Brand/[PERSON_NAME]/[PERSON_NAME]   * SKU   * Sale Unit Units…" at bounding box center [469, 283] width 536 height 80
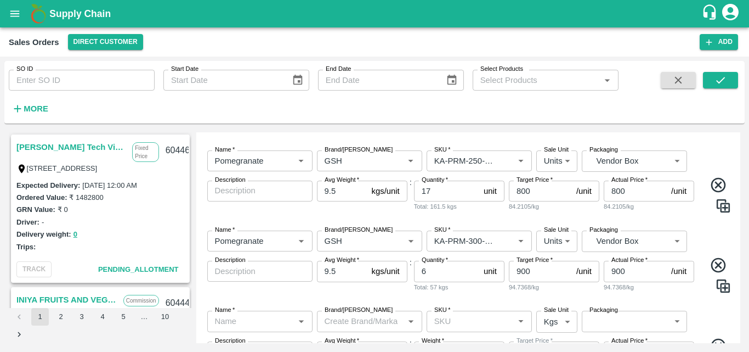
scroll to position [594, 0]
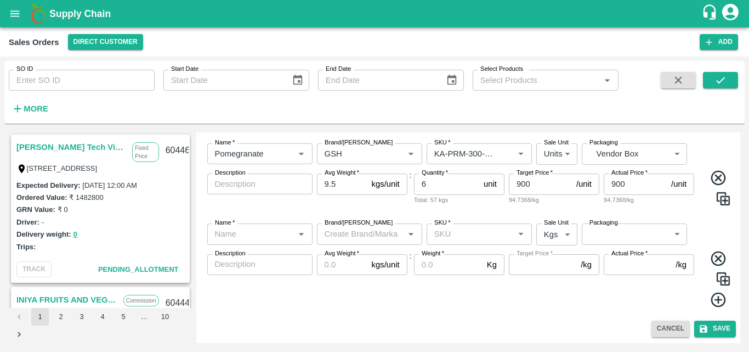
click at [259, 232] on input "Name   *" at bounding box center [251, 233] width 81 height 14
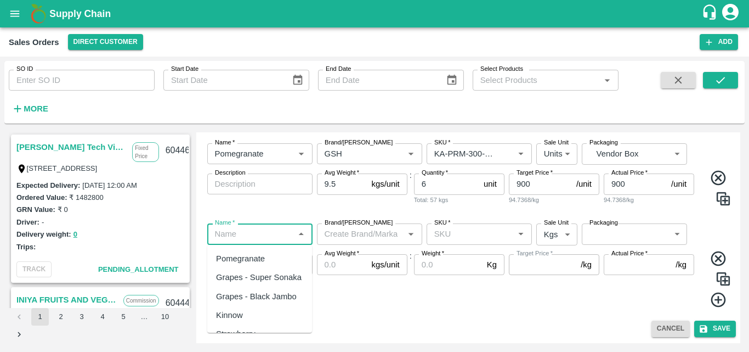
drag, startPoint x: 243, startPoint y: 258, endPoint x: 339, endPoint y: 235, distance: 99.1
click at [339, 235] on body "Supply Chain Sales Orders Direct Customer Add SO ID SO ID Start Date Start Date…" at bounding box center [374, 176] width 749 height 352
click at [339, 235] on input "Brand/[PERSON_NAME]" at bounding box center [360, 233] width 81 height 14
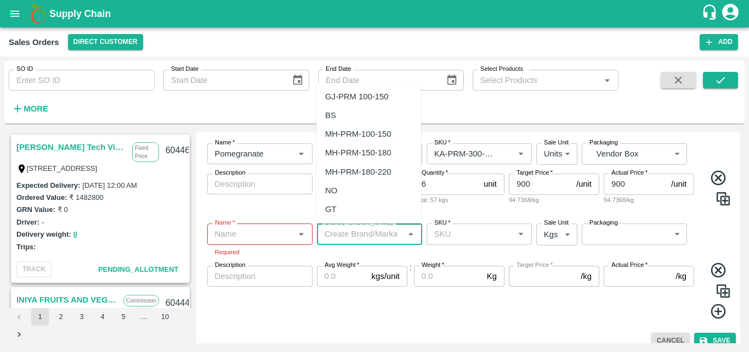
click at [237, 239] on input "Name   *" at bounding box center [251, 233] width 81 height 14
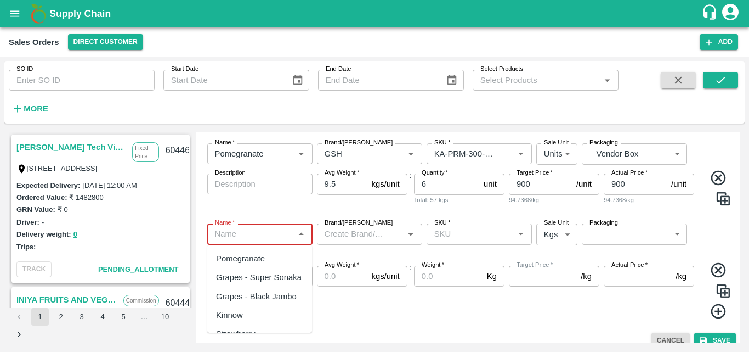
click at [239, 260] on div "Pomegranate" at bounding box center [240, 258] width 49 height 12
type input "Pomegranate"
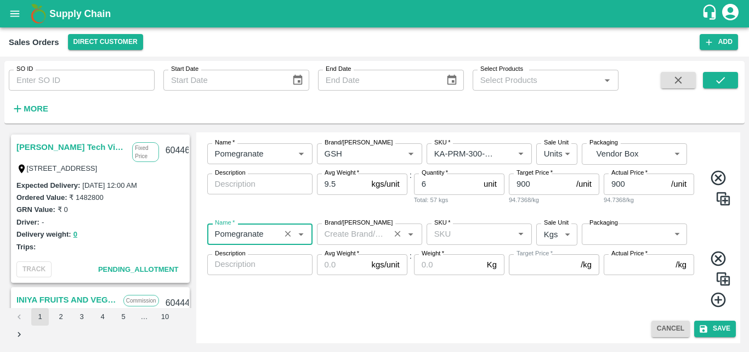
click at [336, 238] on input "Brand/[PERSON_NAME]" at bounding box center [353, 233] width 66 height 14
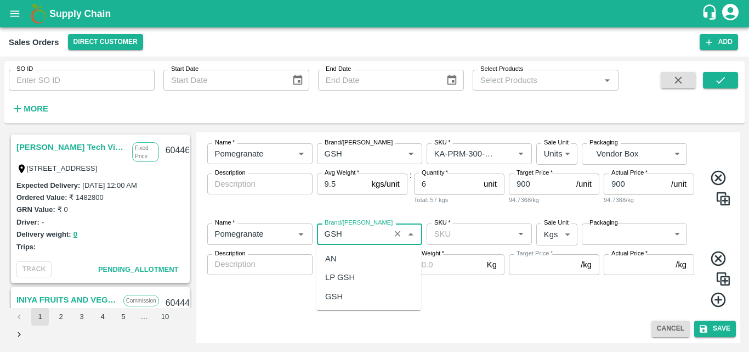
click at [339, 289] on div "GSH" at bounding box center [368, 296] width 105 height 19
type input "GSH"
click at [466, 234] on input "SKU   *" at bounding box center [470, 233] width 81 height 14
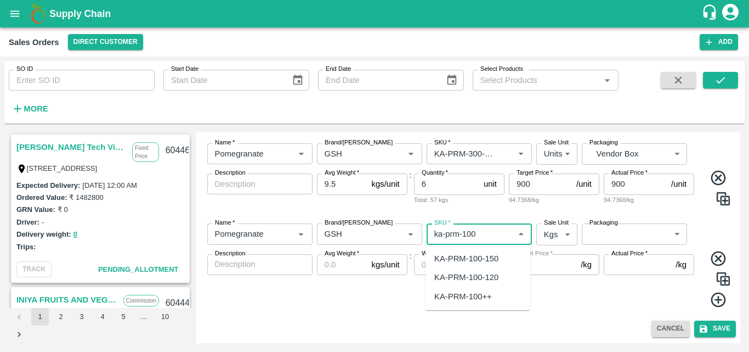
click at [463, 292] on div "KA-PRM-100++" at bounding box center [463, 296] width 58 height 12
type input "KA-PRM-100++"
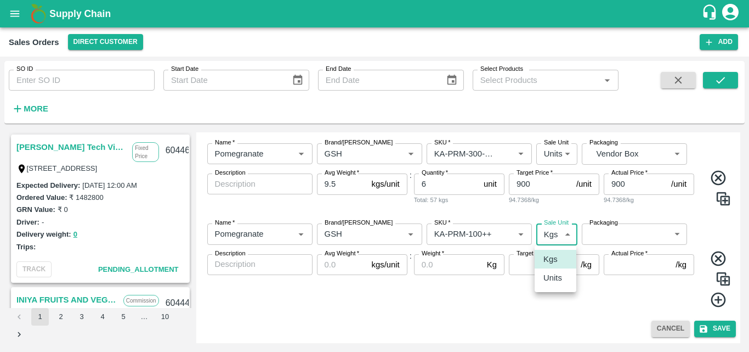
click at [556, 241] on body "Supply Chain Sales Orders Direct Customer Add SO ID SO ID Start Date Start Date…" at bounding box center [374, 176] width 749 height 352
click at [552, 273] on p "Units" at bounding box center [552, 277] width 19 height 12
type input "2"
click at [609, 234] on body "Supply Chain Sales Orders Direct Customer Add SO ID SO ID Start Date Start Date…" at bounding box center [374, 176] width 749 height 352
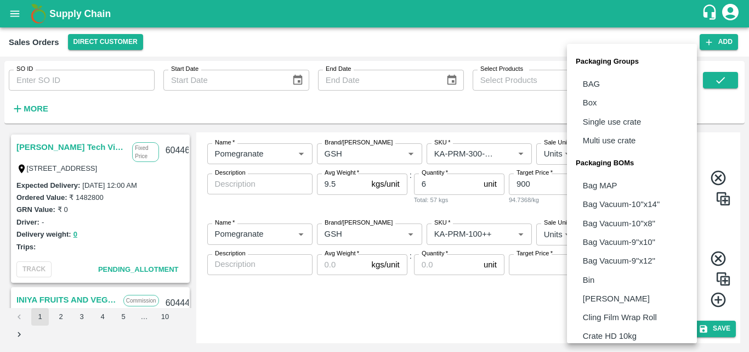
scroll to position [308, 0]
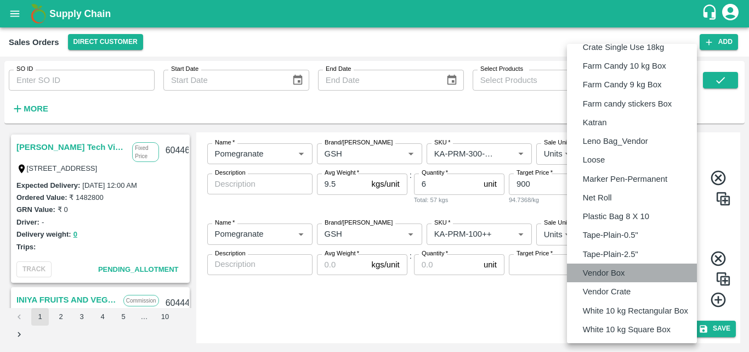
click at [594, 272] on p "Vendor Box" at bounding box center [604, 273] width 42 height 12
type input "BOM/276"
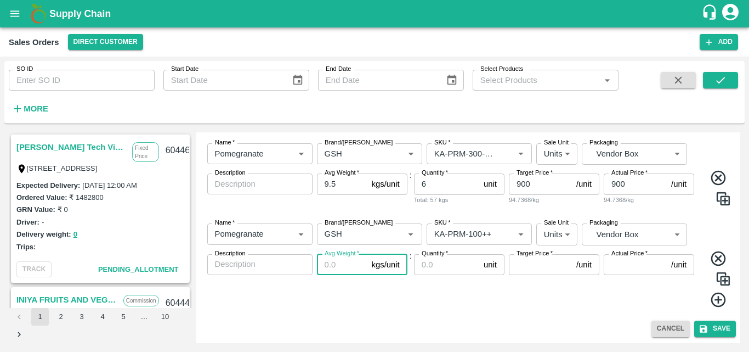
click at [327, 267] on input "Avg Weight   *" at bounding box center [342, 264] width 50 height 21
type input "11"
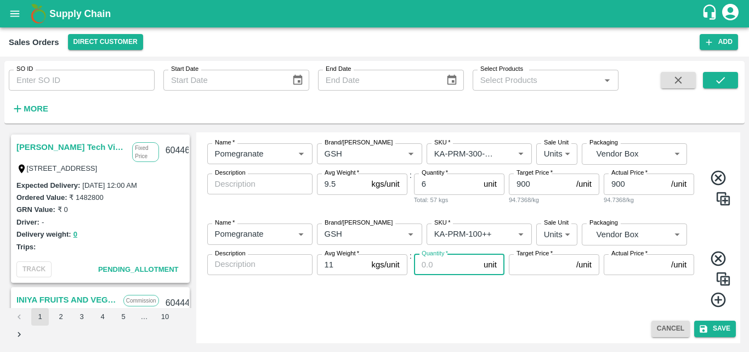
click at [433, 265] on input "Quantity   *" at bounding box center [446, 264] width 65 height 21
type input "400"
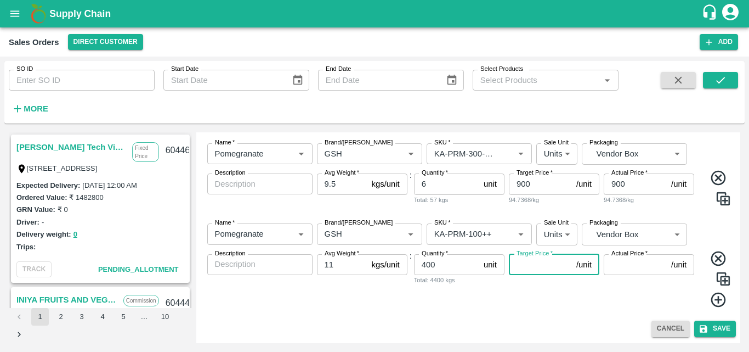
click at [548, 264] on input "Target Price   *" at bounding box center [540, 264] width 63 height 21
type input "400"
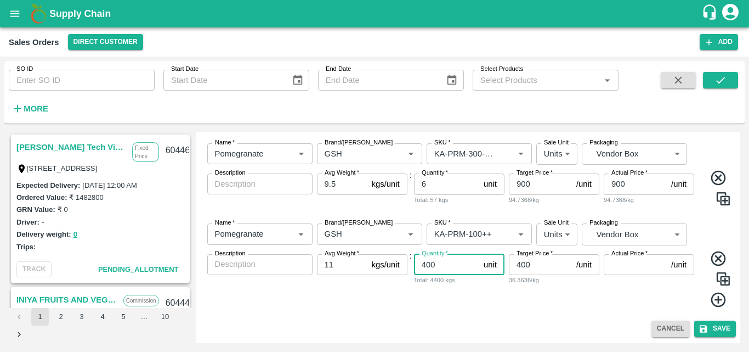
click at [440, 266] on input "400" at bounding box center [446, 264] width 65 height 21
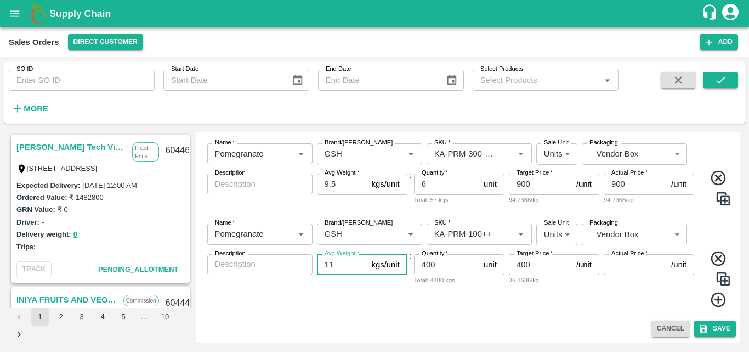
click at [338, 262] on input "11" at bounding box center [342, 264] width 50 height 21
type input "1"
type input "9.5"
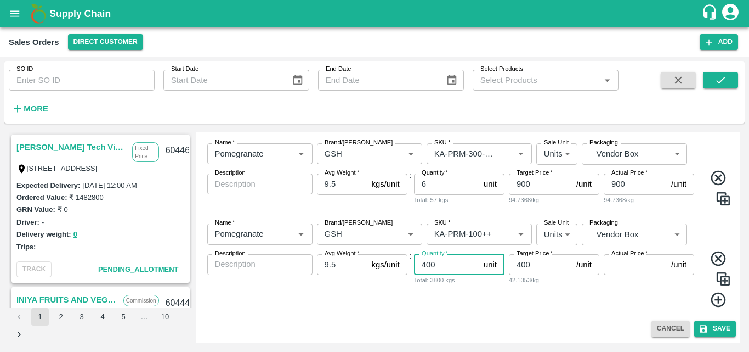
click at [438, 263] on input "400" at bounding box center [446, 264] width 65 height 21
type input "4"
type input "11"
click at [626, 265] on input "Actual Price   *" at bounding box center [635, 264] width 63 height 21
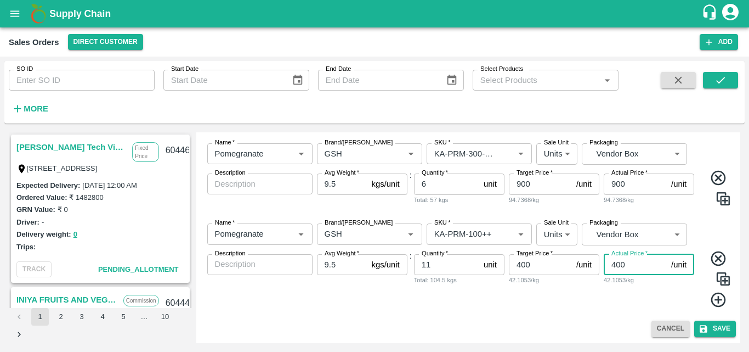
type input "400"
click at [714, 302] on icon at bounding box center [719, 300] width 18 height 18
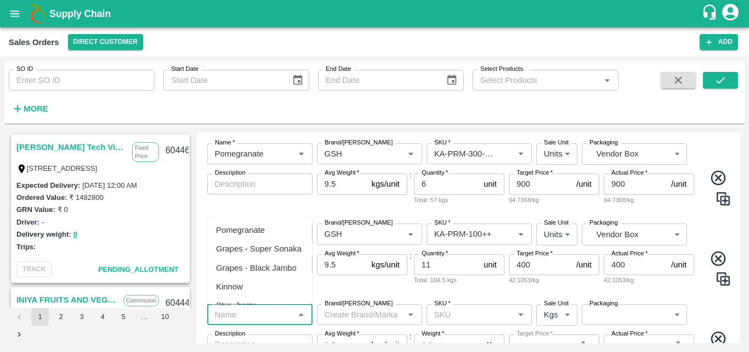
click at [280, 320] on input "Name   *" at bounding box center [251, 314] width 81 height 14
click at [267, 233] on div "Pomegranate" at bounding box center [259, 229] width 105 height 19
type input "Pomegranate"
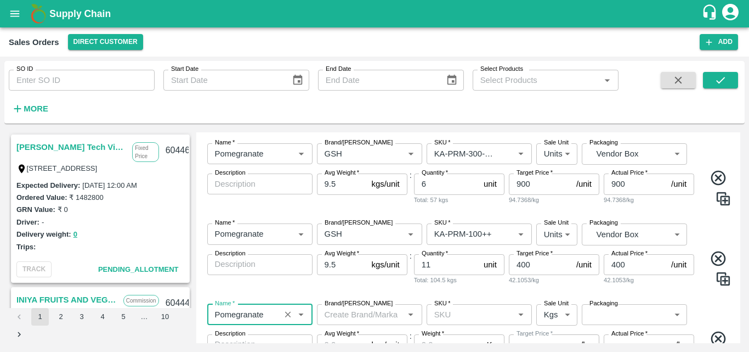
click at [344, 316] on input "Brand/[PERSON_NAME]" at bounding box center [360, 314] width 81 height 14
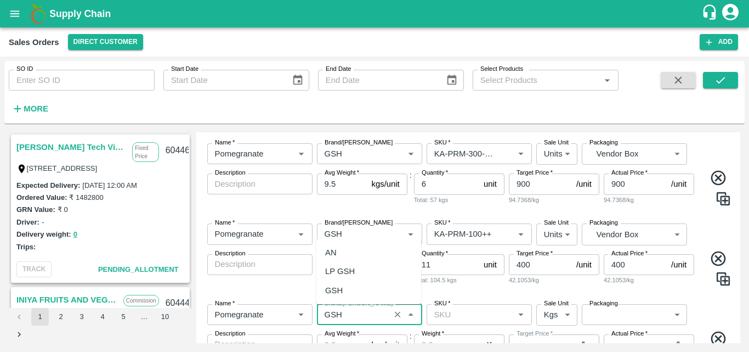
click at [344, 292] on div "GSH" at bounding box center [368, 290] width 105 height 19
type input "GSH"
click at [443, 313] on input "SKU   *" at bounding box center [470, 314] width 81 height 14
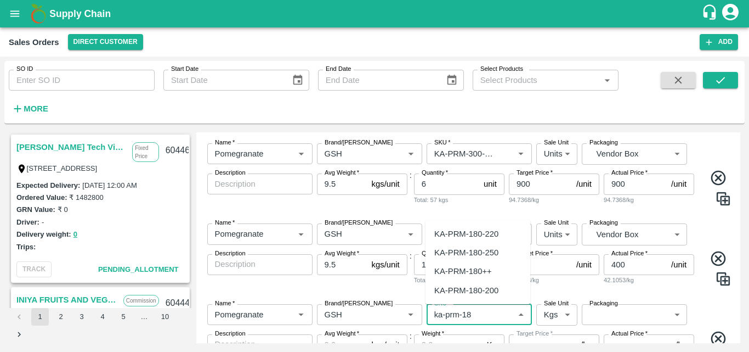
click at [457, 267] on div "KA-PRM-180++" at bounding box center [463, 271] width 58 height 12
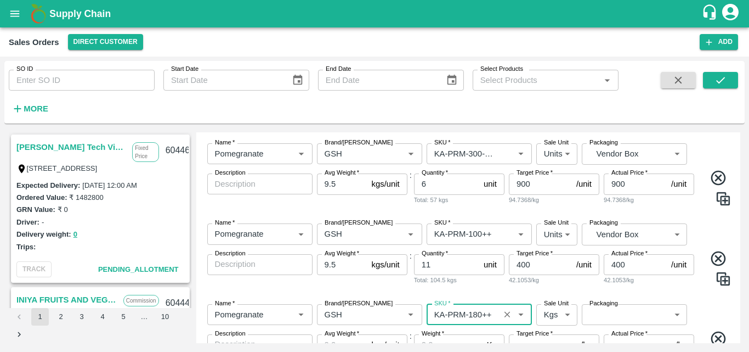
type input "KA-PRM-180++"
click at [547, 316] on body "Supply Chain Sales Orders Direct Customer Add SO ID SO ID Start Date Start Date…" at bounding box center [374, 176] width 749 height 352
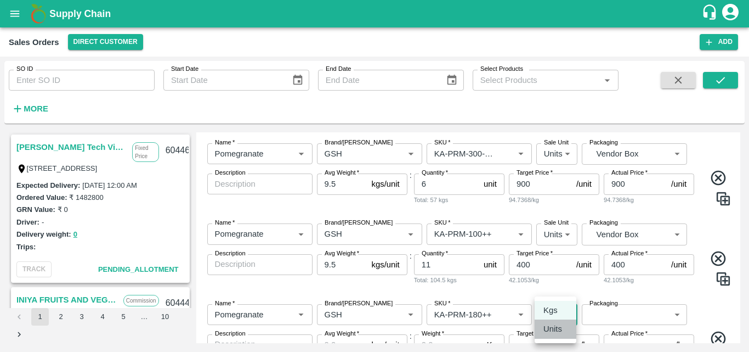
click at [547, 335] on li "Units" at bounding box center [556, 328] width 42 height 19
type input "2"
click at [600, 320] on body "Supply Chain Sales Orders Direct Customer Add SO ID SO ID Start Date Start Date…" at bounding box center [374, 176] width 749 height 352
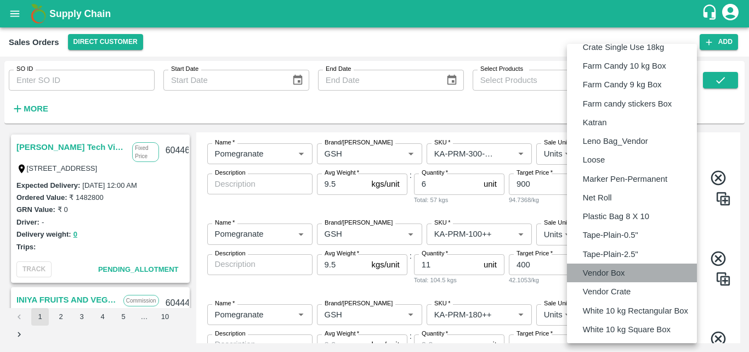
click at [609, 274] on p "Vendor Box" at bounding box center [604, 273] width 42 height 12
type input "BOM/276"
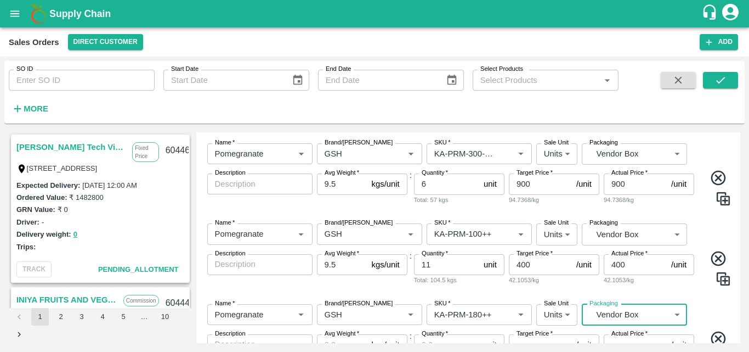
click at [722, 308] on div "Name   * Name   * Brand/[PERSON_NAME]/[PERSON_NAME]   * SKU   * Sale Unit Units…" at bounding box center [469, 345] width 536 height 101
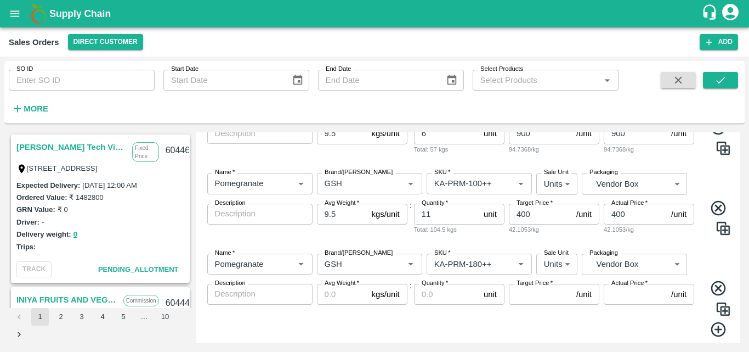
scroll to position [674, 0]
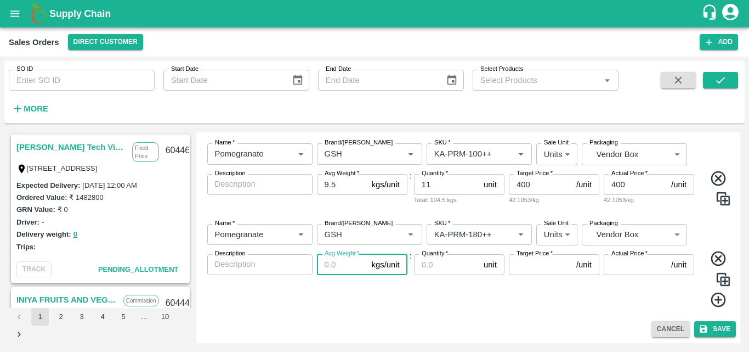
click at [336, 268] on input "Avg Weight   *" at bounding box center [342, 264] width 50 height 21
type input "9.5"
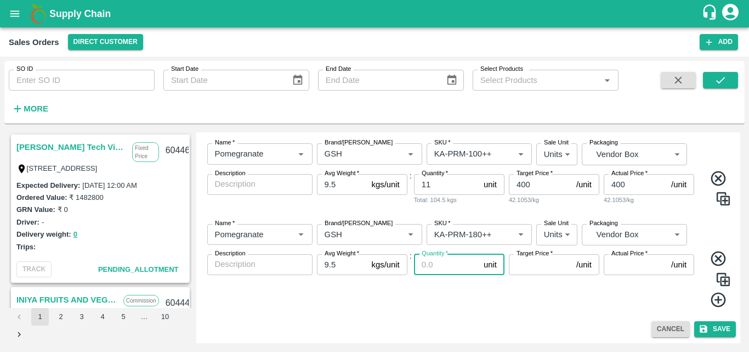
click at [437, 266] on input "Quantity   *" at bounding box center [446, 264] width 65 height 21
type input "67"
click at [526, 264] on input "Target Price   *" at bounding box center [540, 264] width 63 height 21
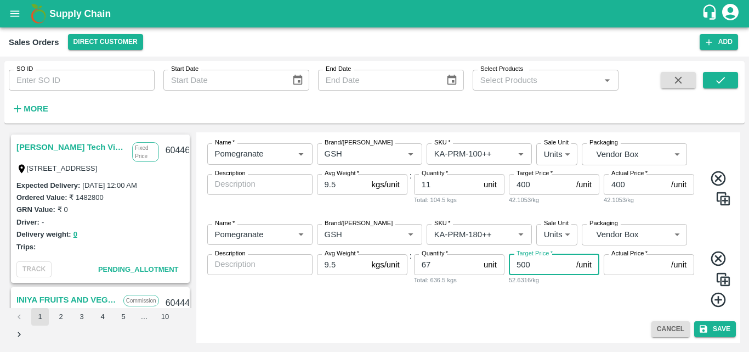
type input "500"
click at [634, 264] on input "Actual Price   *" at bounding box center [635, 264] width 63 height 21
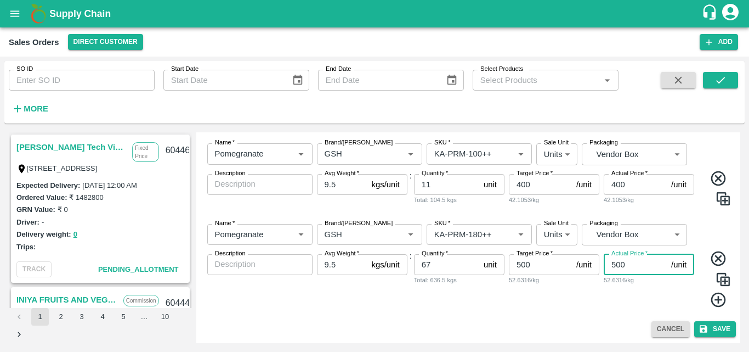
type input "500"
click at [716, 305] on icon at bounding box center [719, 300] width 18 height 18
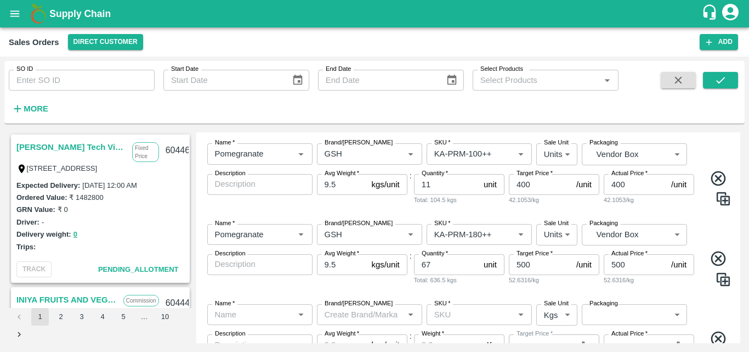
click at [681, 285] on div "52.6316/kg" at bounding box center [649, 280] width 90 height 10
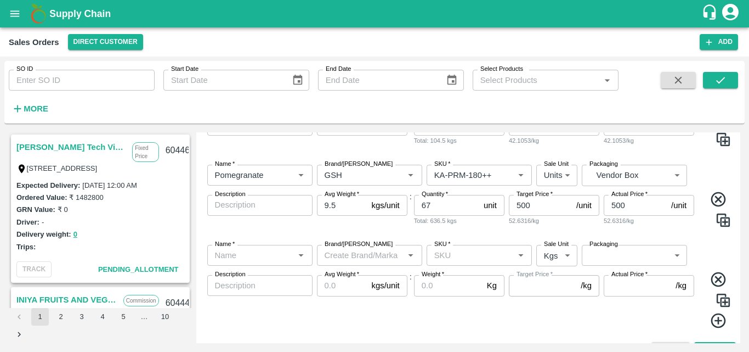
scroll to position [740, 0]
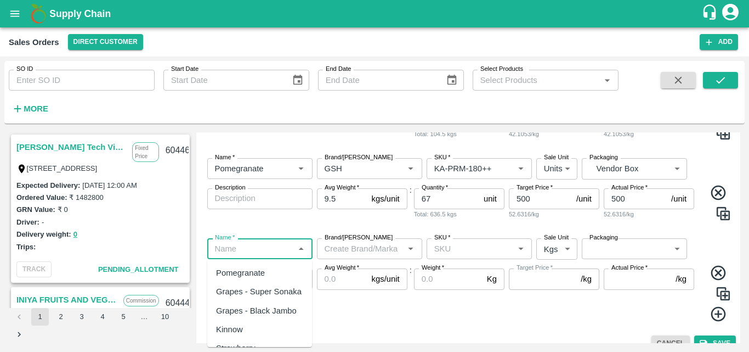
click at [263, 252] on input "Name   *" at bounding box center [251, 248] width 81 height 14
click at [239, 273] on div "Pomegranate" at bounding box center [240, 273] width 49 height 12
type input "Pomegranate"
click at [351, 243] on input "Brand/[PERSON_NAME]" at bounding box center [360, 248] width 81 height 14
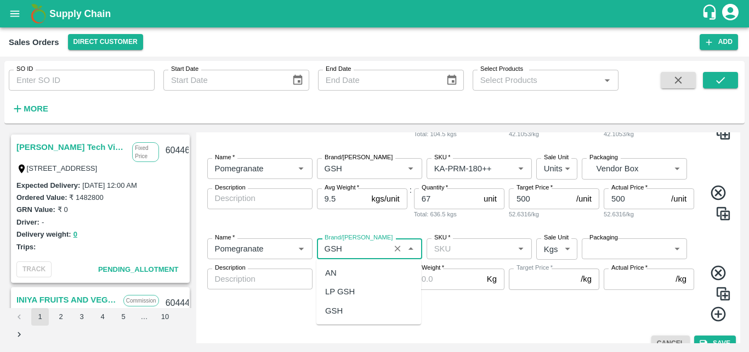
click at [332, 308] on div "GSH" at bounding box center [334, 310] width 18 height 12
type input "GSH"
click at [471, 250] on input "SKU   *" at bounding box center [470, 248] width 81 height 14
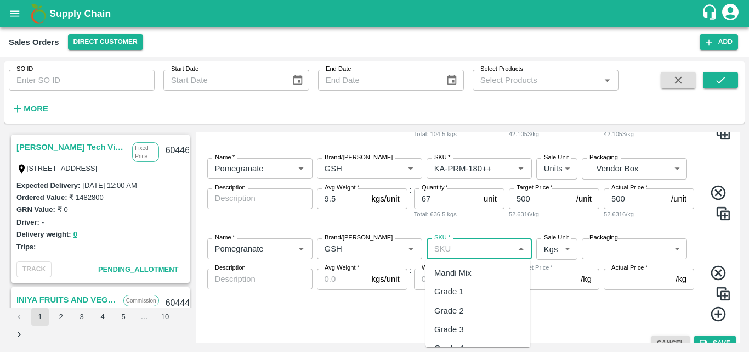
type input "l"
click at [455, 271] on div "KA-Loose A" at bounding box center [455, 273] width 43 height 12
type input "KA-Loose A"
click at [553, 258] on body "Supply Chain Sales Orders Direct Customer Add SO ID SO ID Start Date Start Date…" at bounding box center [374, 176] width 749 height 352
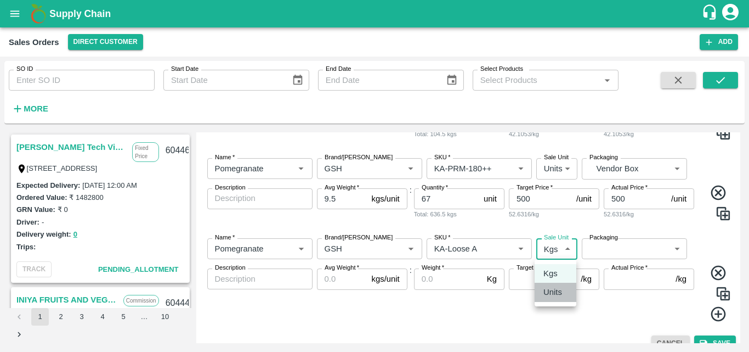
click at [556, 298] on p "Units" at bounding box center [552, 292] width 19 height 12
type input "2"
click at [628, 250] on body "Supply Chain Sales Orders Direct Customer Add SO ID SO ID Start Date Start Date…" at bounding box center [374, 176] width 749 height 352
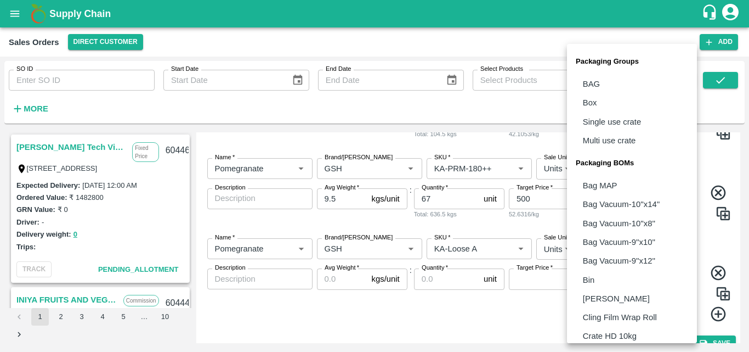
scroll to position [308, 0]
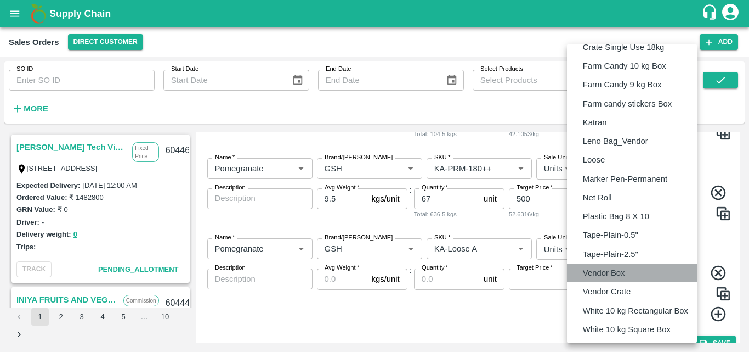
click at [598, 274] on p "Vendor Box" at bounding box center [604, 273] width 42 height 12
type input "BOM/276"
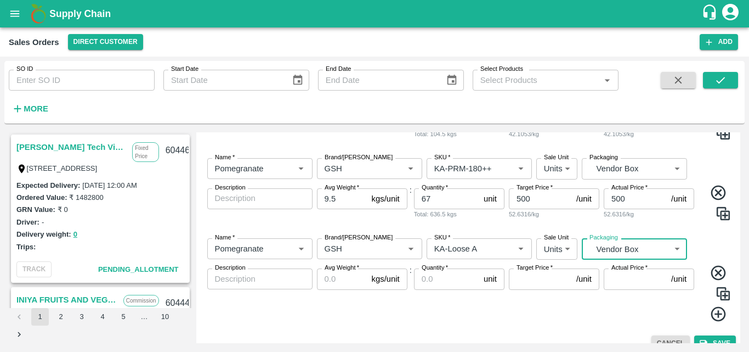
click at [330, 276] on input "Avg Weight   *" at bounding box center [342, 278] width 50 height 21
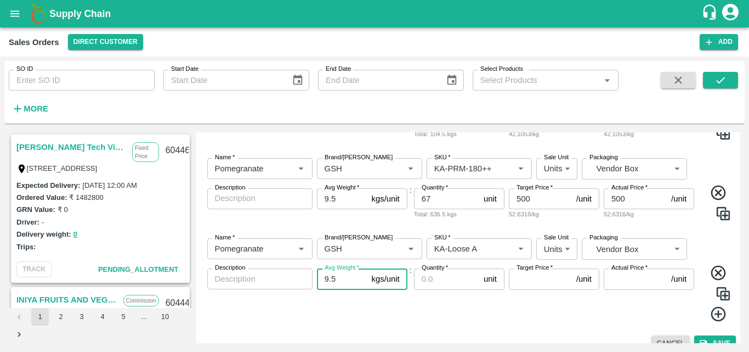
type input "9.5"
click at [440, 282] on input "Quantity   *" at bounding box center [446, 278] width 65 height 21
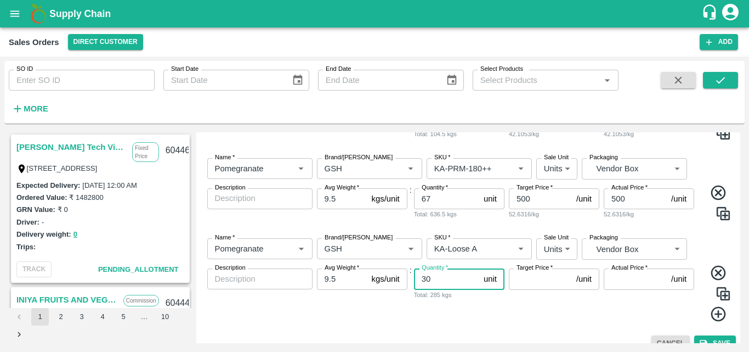
type input "30"
click at [537, 283] on input "Target Price   *" at bounding box center [540, 278] width 63 height 21
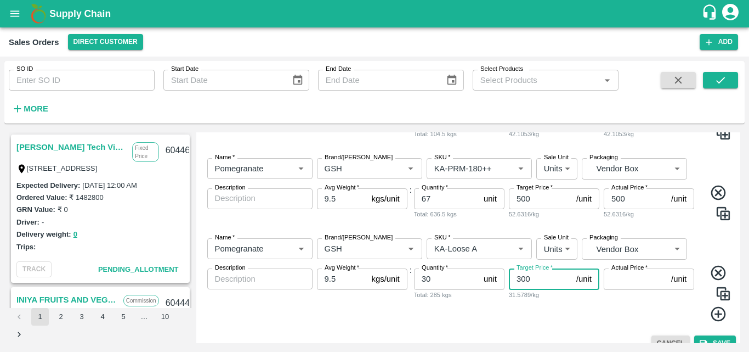
type input "300"
click at [609, 283] on input "Actual Price   *" at bounding box center [635, 278] width 63 height 21
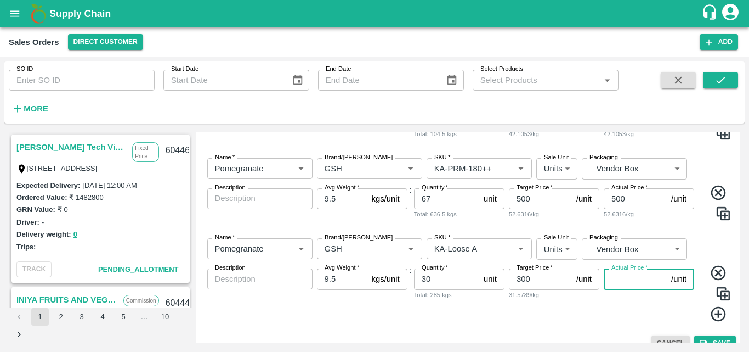
type input "4"
type input "300"
click at [713, 316] on icon at bounding box center [719, 314] width 18 height 18
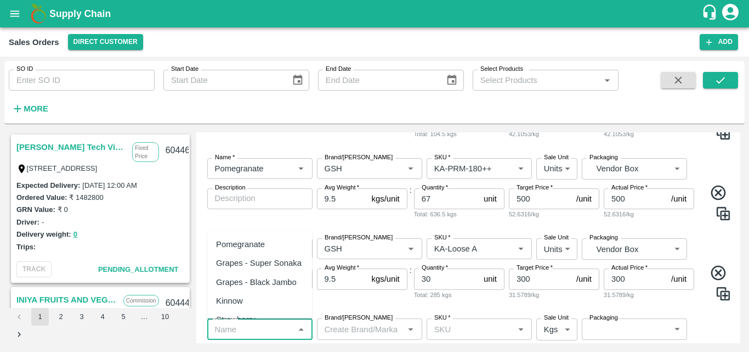
click at [263, 334] on input "Name   *" at bounding box center [251, 328] width 81 height 14
click at [270, 241] on div "Pomegranate" at bounding box center [259, 244] width 105 height 19
type input "Pomegranate"
click at [350, 333] on input "Brand/[PERSON_NAME]" at bounding box center [360, 328] width 81 height 14
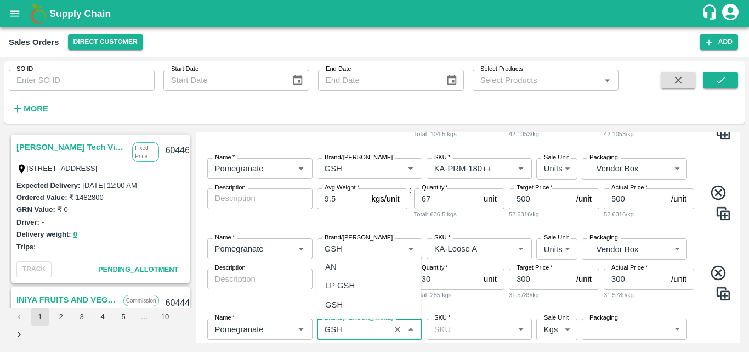
click at [345, 310] on div "GSH" at bounding box center [368, 304] width 105 height 19
type input "GSH"
click at [467, 335] on input "SKU   *" at bounding box center [470, 328] width 81 height 14
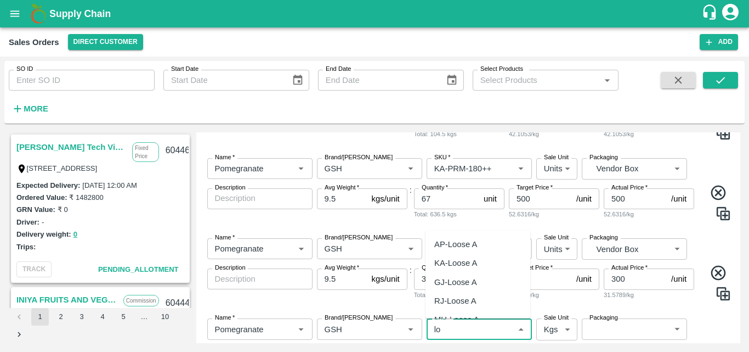
type input "l"
click at [466, 299] on div "KA-Loose B" at bounding box center [455, 304] width 43 height 12
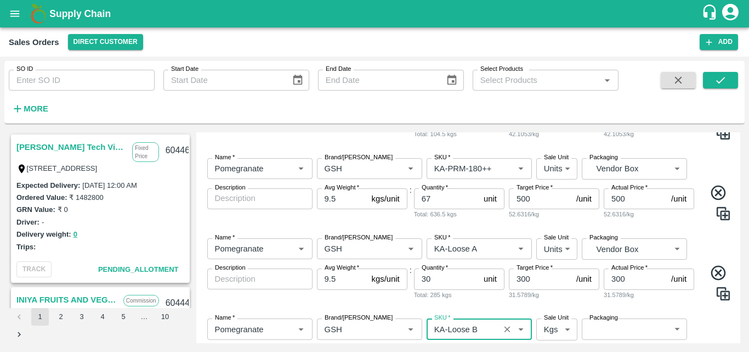
type input "KA-Loose B"
click at [552, 328] on body "Supply Chain Sales Orders Direct Customer Add SO ID SO ID Start Date Start Date…" at bounding box center [374, 176] width 749 height 352
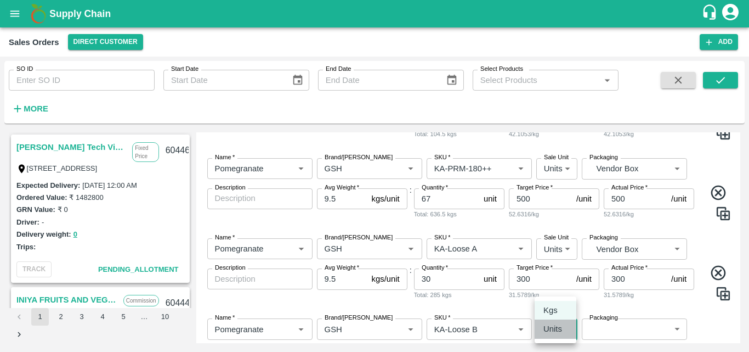
click at [551, 335] on p "Units" at bounding box center [552, 328] width 19 height 12
type input "2"
click at [619, 331] on body "Supply Chain Sales Orders Direct Customer Add SO ID SO ID Start Date Start Date…" at bounding box center [374, 176] width 749 height 352
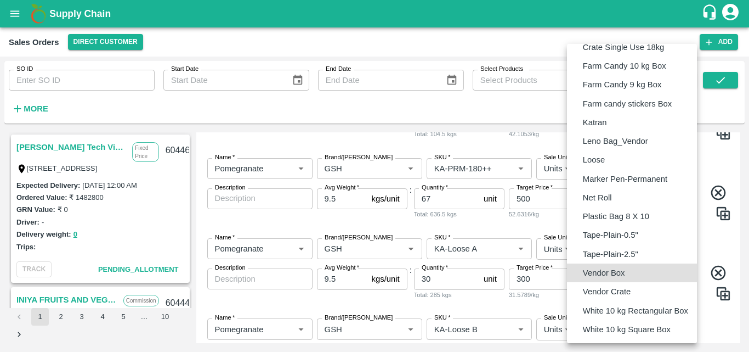
click at [628, 270] on li "Vendor Box" at bounding box center [632, 272] width 130 height 19
type input "BOM/276"
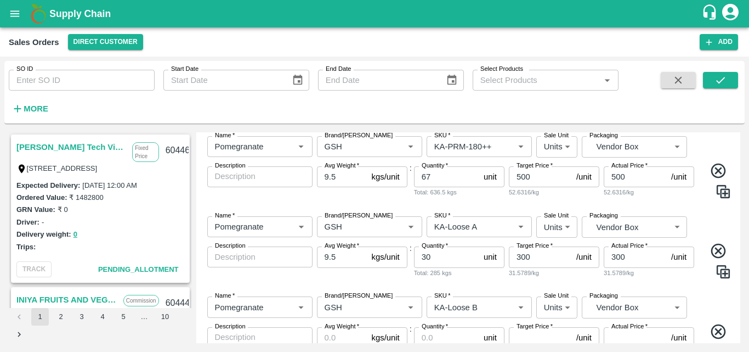
scroll to position [835, 0]
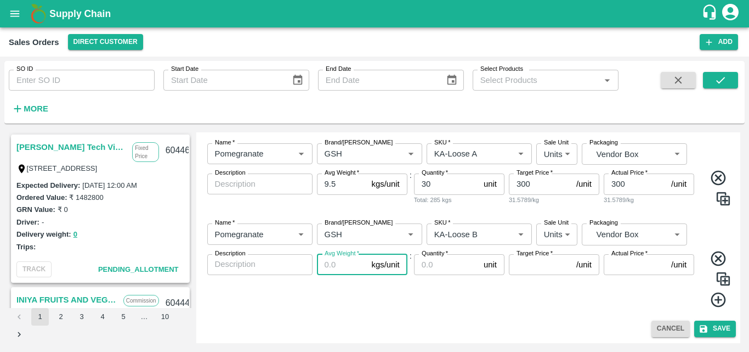
click at [343, 267] on input "Avg Weight   *" at bounding box center [342, 264] width 50 height 21
type input "9.5"
click at [442, 264] on input "Quantity   *" at bounding box center [446, 264] width 65 height 21
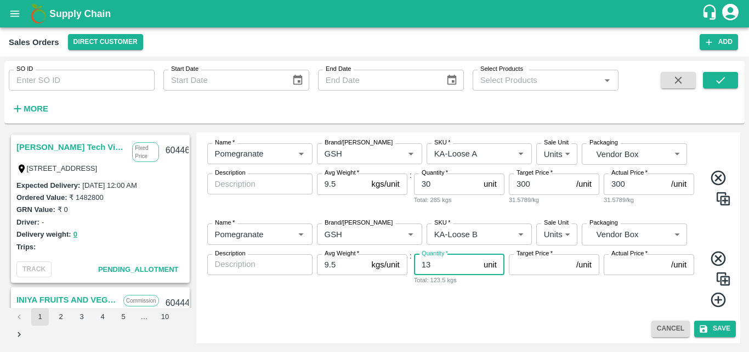
type input "13"
click at [534, 265] on input "Target Price   *" at bounding box center [540, 264] width 63 height 21
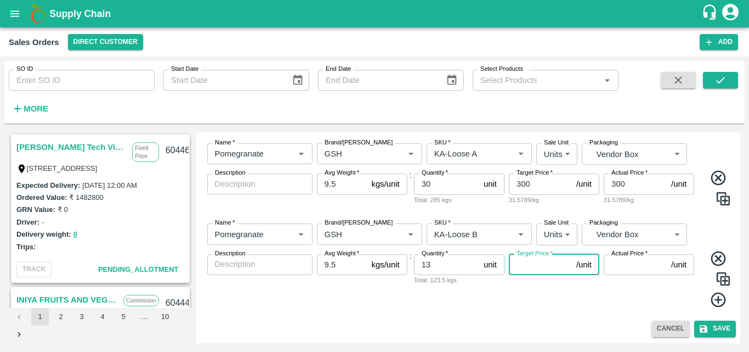
type input "4"
click at [522, 179] on input "300" at bounding box center [540, 183] width 63 height 21
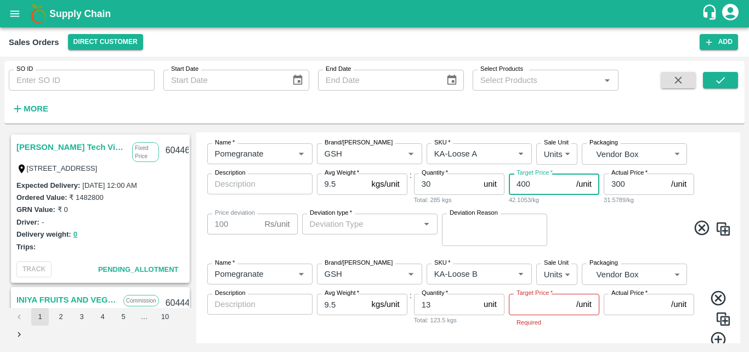
type input "400"
click at [615, 183] on input "300" at bounding box center [635, 183] width 63 height 21
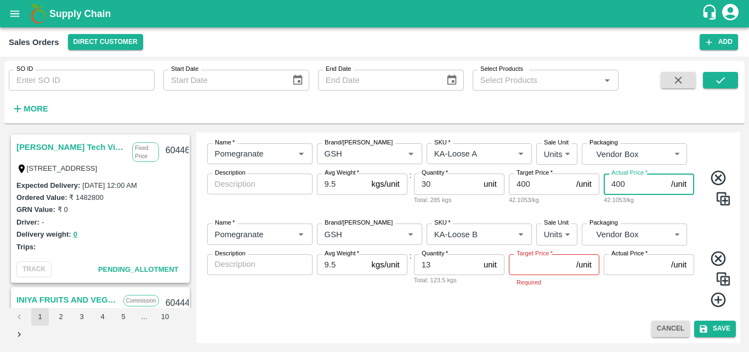
type input "400"
click at [534, 262] on input "Target Price   *" at bounding box center [540, 264] width 63 height 21
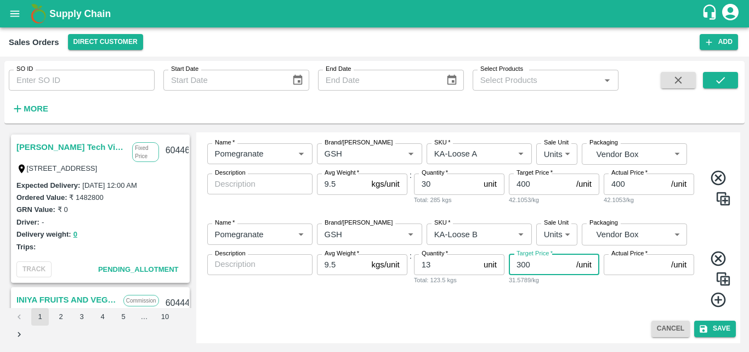
type input "300"
click at [628, 269] on input "Actual Price   *" at bounding box center [635, 264] width 63 height 21
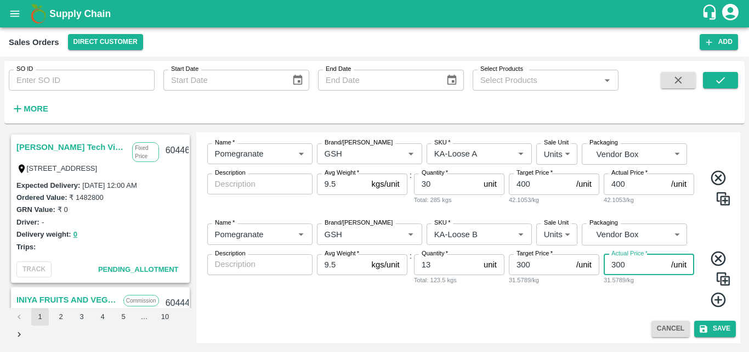
type input "300"
click at [716, 303] on icon at bounding box center [718, 299] width 15 height 15
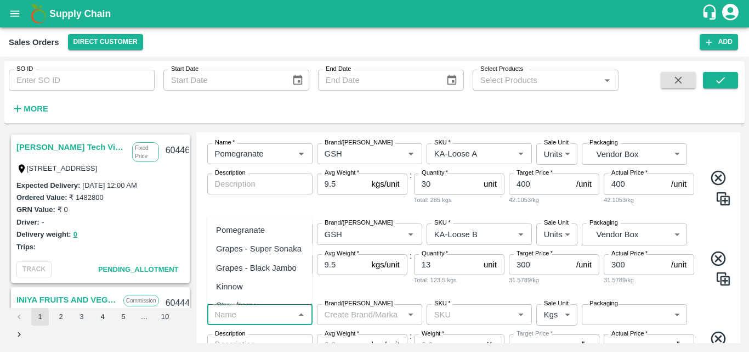
click at [254, 310] on input "Name   *" at bounding box center [251, 314] width 81 height 14
click at [260, 232] on div "Pomegranate" at bounding box center [240, 230] width 49 height 12
type input "Pomegranate"
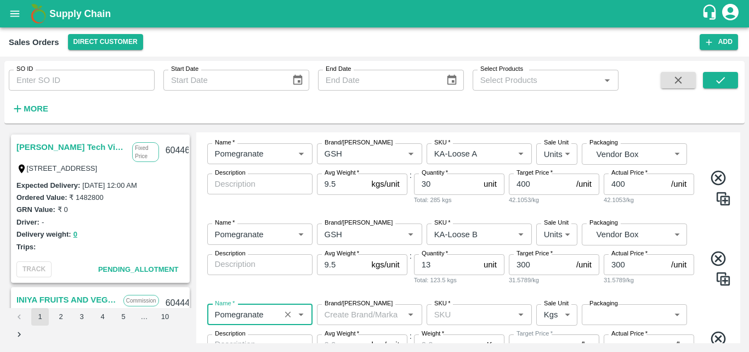
click at [345, 312] on input "Brand/[PERSON_NAME]" at bounding box center [360, 314] width 81 height 14
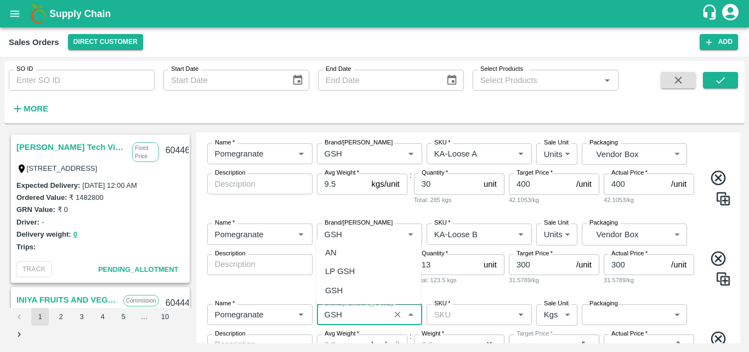
click at [352, 290] on div "GSH" at bounding box center [368, 290] width 105 height 19
type input "GSH"
click at [458, 320] on input "SKU   *" at bounding box center [470, 314] width 81 height 14
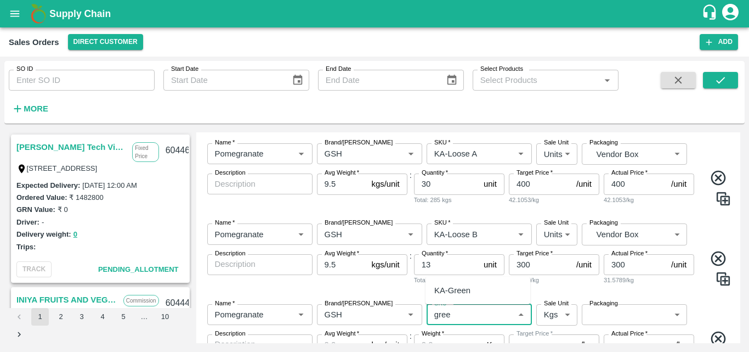
click at [440, 287] on div "KA-Green" at bounding box center [452, 290] width 36 height 12
type input "KA-Green"
click at [555, 313] on body "Supply Chain Sales Orders Direct Customer Add SO ID SO ID Start Date Start Date…" at bounding box center [374, 176] width 749 height 352
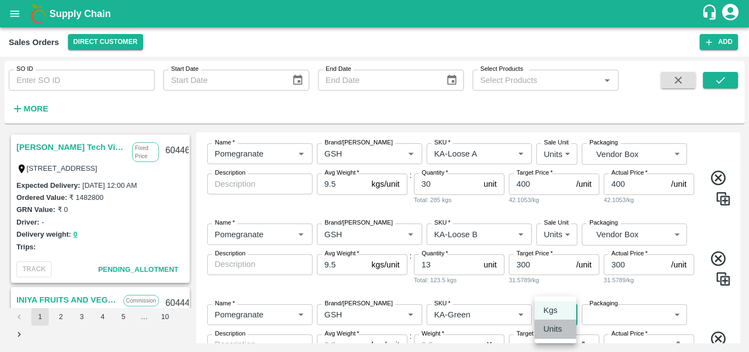
click at [556, 331] on p "Units" at bounding box center [552, 328] width 19 height 12
type input "2"
click at [649, 324] on body "Supply Chain Sales Orders Direct Customer Add SO ID SO ID Start Date Start Date…" at bounding box center [374, 176] width 749 height 352
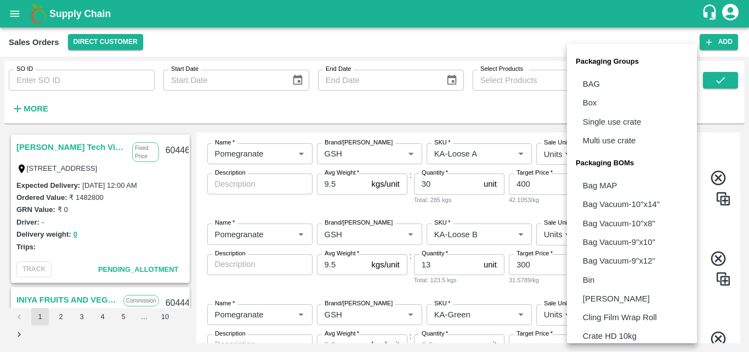
scroll to position [308, 0]
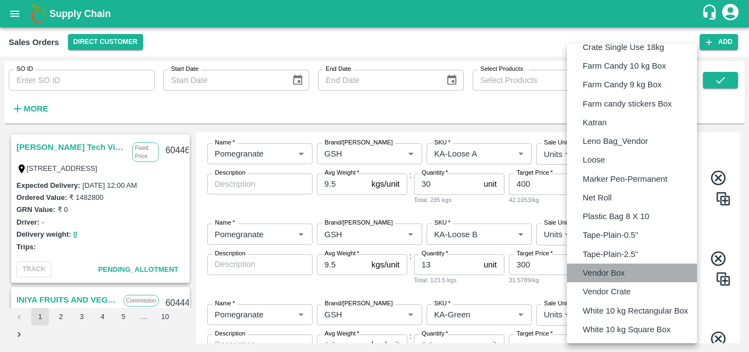
click at [628, 265] on li "Vendor Box" at bounding box center [632, 272] width 130 height 19
type input "BOM/276"
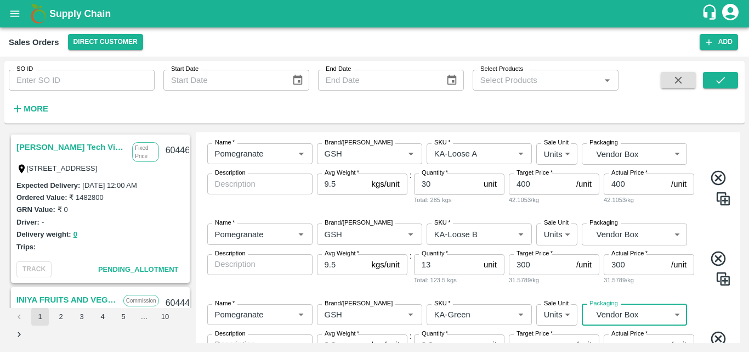
click at [724, 317] on div "Name   * Name   * Brand/[PERSON_NAME]/[PERSON_NAME]   * SKU   * Sale Unit Units…" at bounding box center [469, 345] width 536 height 101
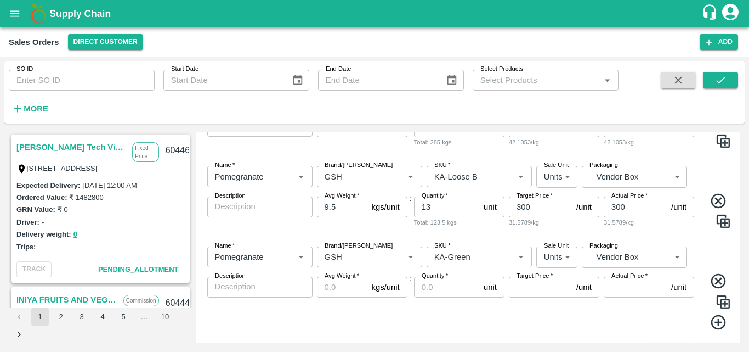
scroll to position [915, 0]
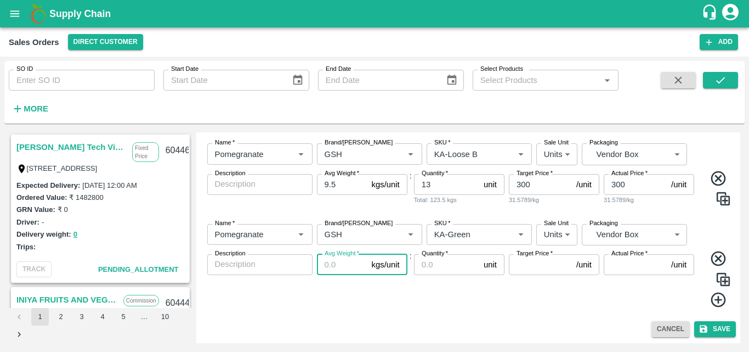
click at [335, 270] on input "Avg Weight   *" at bounding box center [342, 264] width 50 height 21
type input "9.5"
click at [441, 265] on input "Quantity   *" at bounding box center [446, 264] width 65 height 21
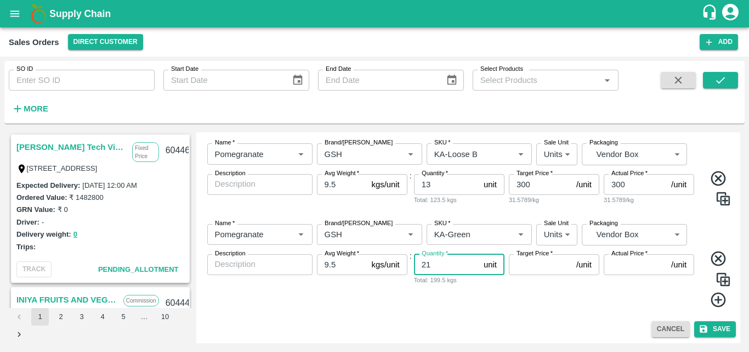
type input "21"
click at [512, 264] on input "Target Price   *" at bounding box center [540, 264] width 63 height 21
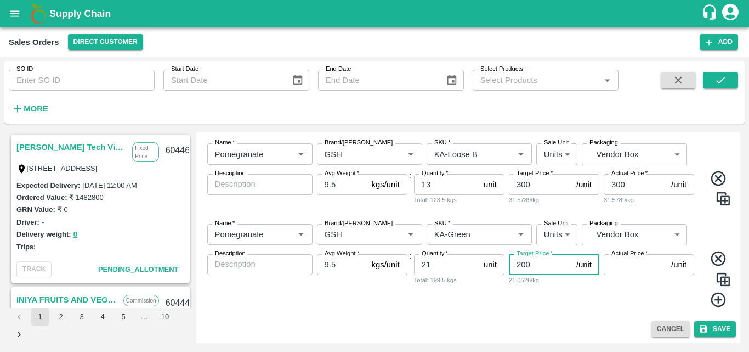
type input "200"
click at [641, 258] on input "Actual Price   *" at bounding box center [635, 264] width 63 height 21
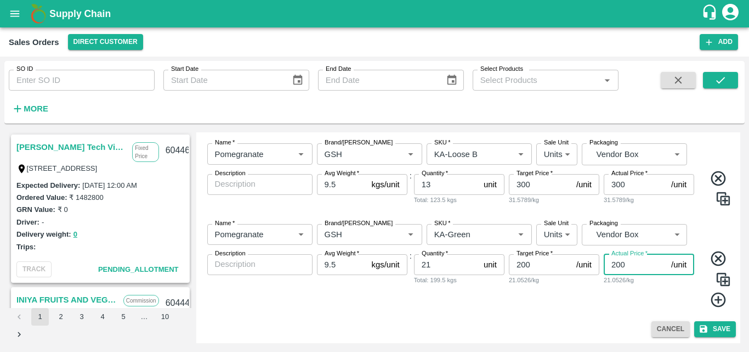
type input "200"
click at [520, 302] on div "Target Price   * 200 /unit Target Price 21.0526/kg" at bounding box center [554, 281] width 90 height 54
click at [697, 334] on button "Save" at bounding box center [715, 329] width 42 height 16
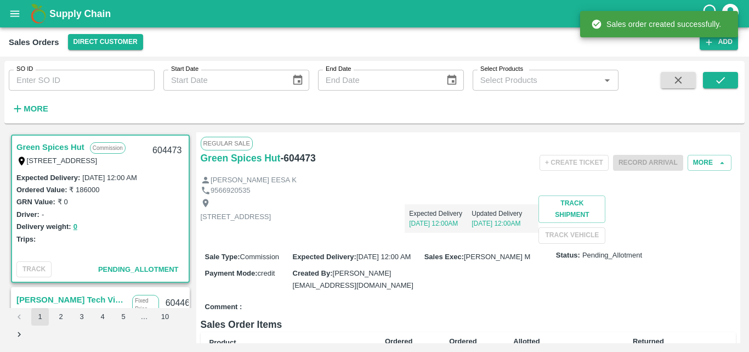
click at [494, 243] on div "[STREET_ADDRESS] Expected Delivery [DATE] 12:00AM Updated Delivery [DATE] 12:00…" at bounding box center [469, 219] width 536 height 48
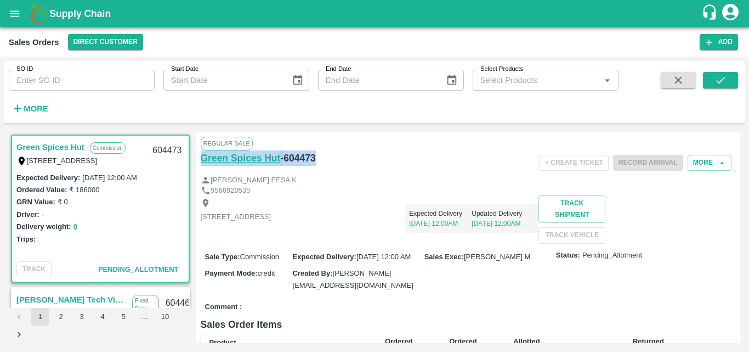
drag, startPoint x: 331, startPoint y: 155, endPoint x: 202, endPoint y: 155, distance: 128.9
click at [202, 155] on div "Green Spices Hut - 604473" at bounding box center [290, 157] width 178 height 15
copy div "Green Spices Hut - 604473"
click at [41, 108] on strong "More" at bounding box center [36, 108] width 25 height 9
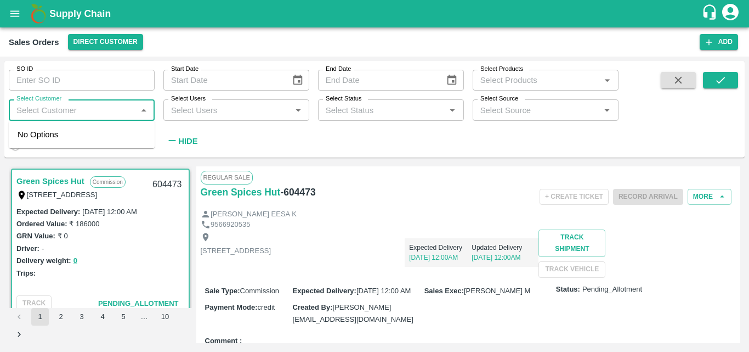
click at [50, 110] on input "Select Customer" at bounding box center [72, 110] width 121 height 14
type input "GREEN SP"
click at [25, 141] on input "checkbox" at bounding box center [29, 139] width 22 height 22
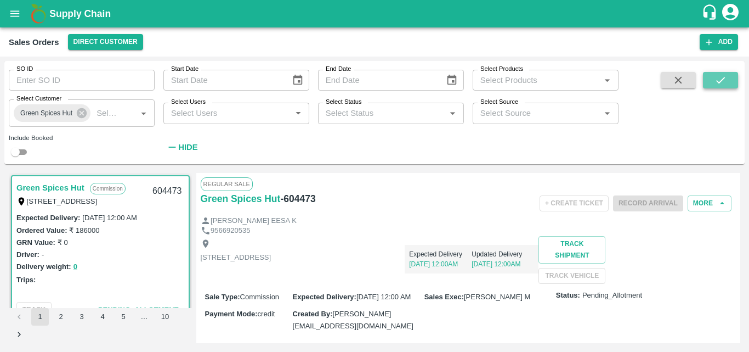
click at [719, 88] on button "submit" at bounding box center [720, 80] width 35 height 16
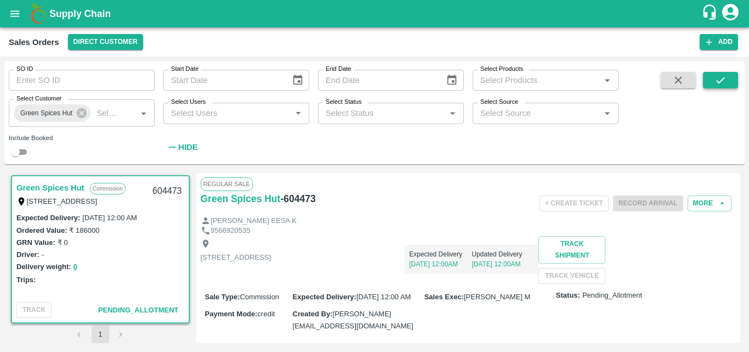
scroll to position [2, 0]
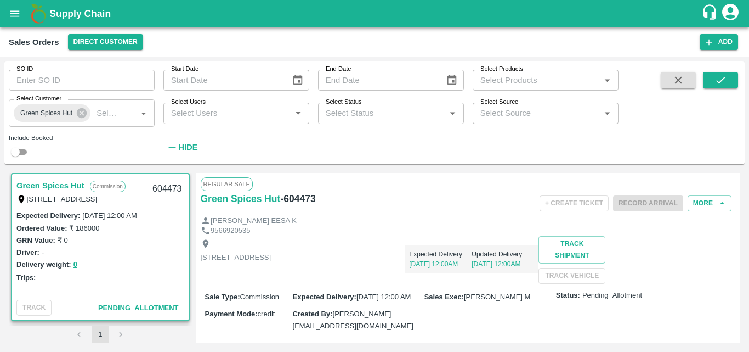
click at [145, 276] on div "Trips:" at bounding box center [100, 277] width 168 height 12
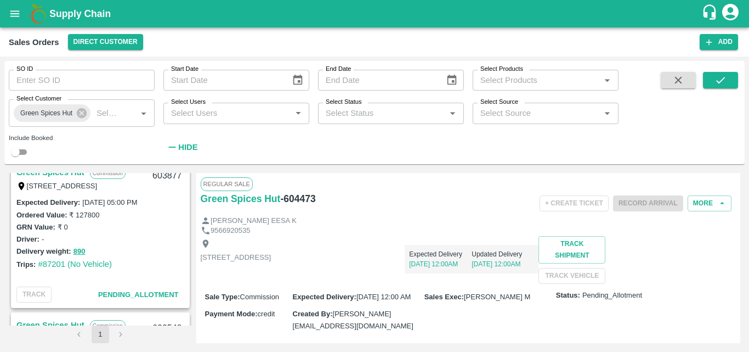
scroll to position [282, 0]
